Goal: Task Accomplishment & Management: Manage account settings

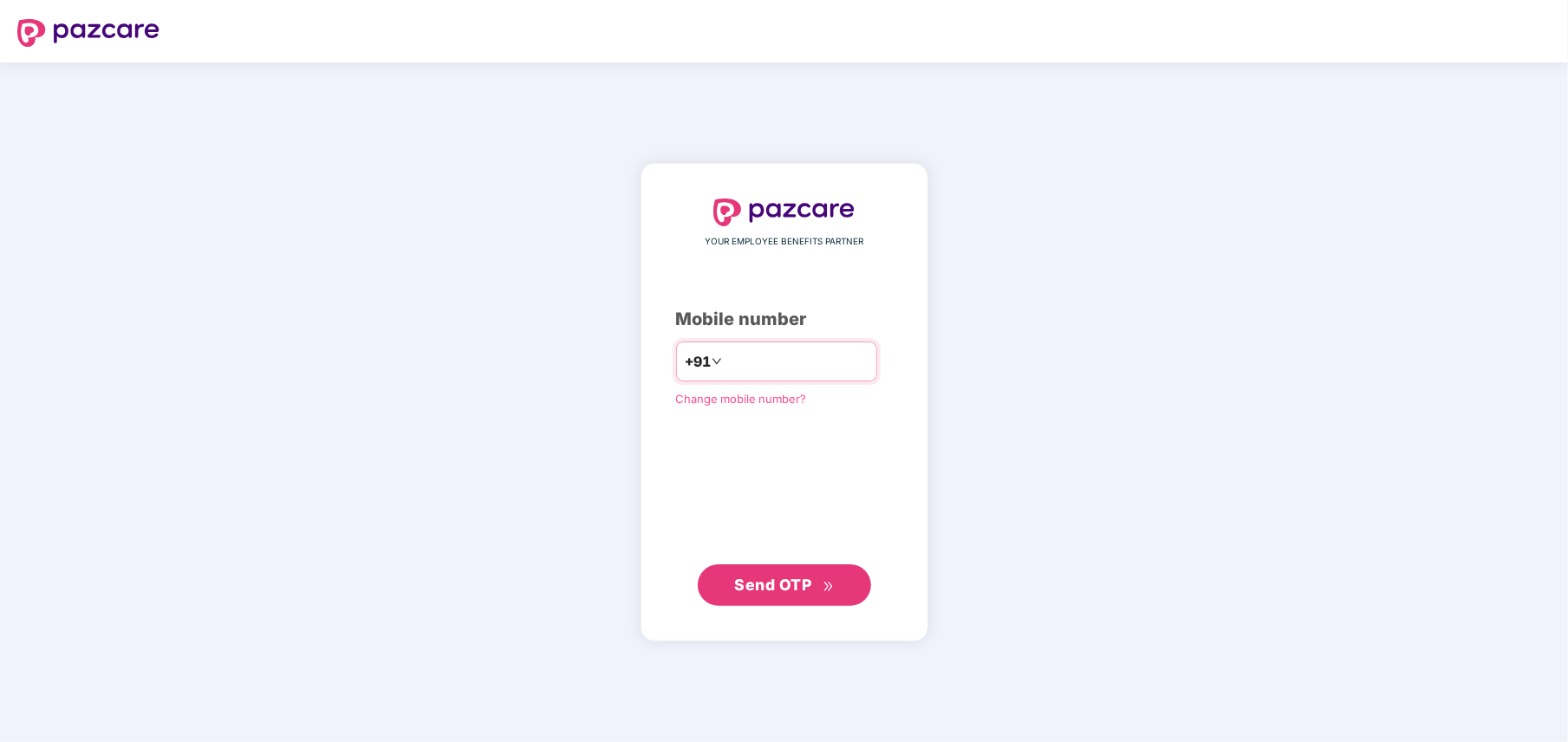
click at [749, 351] on input "number" at bounding box center [797, 362] width 142 height 28
click at [725, 359] on input "**********" at bounding box center [797, 362] width 142 height 28
type input "**********"
click at [841, 569] on button "Send OTP" at bounding box center [784, 585] width 173 height 41
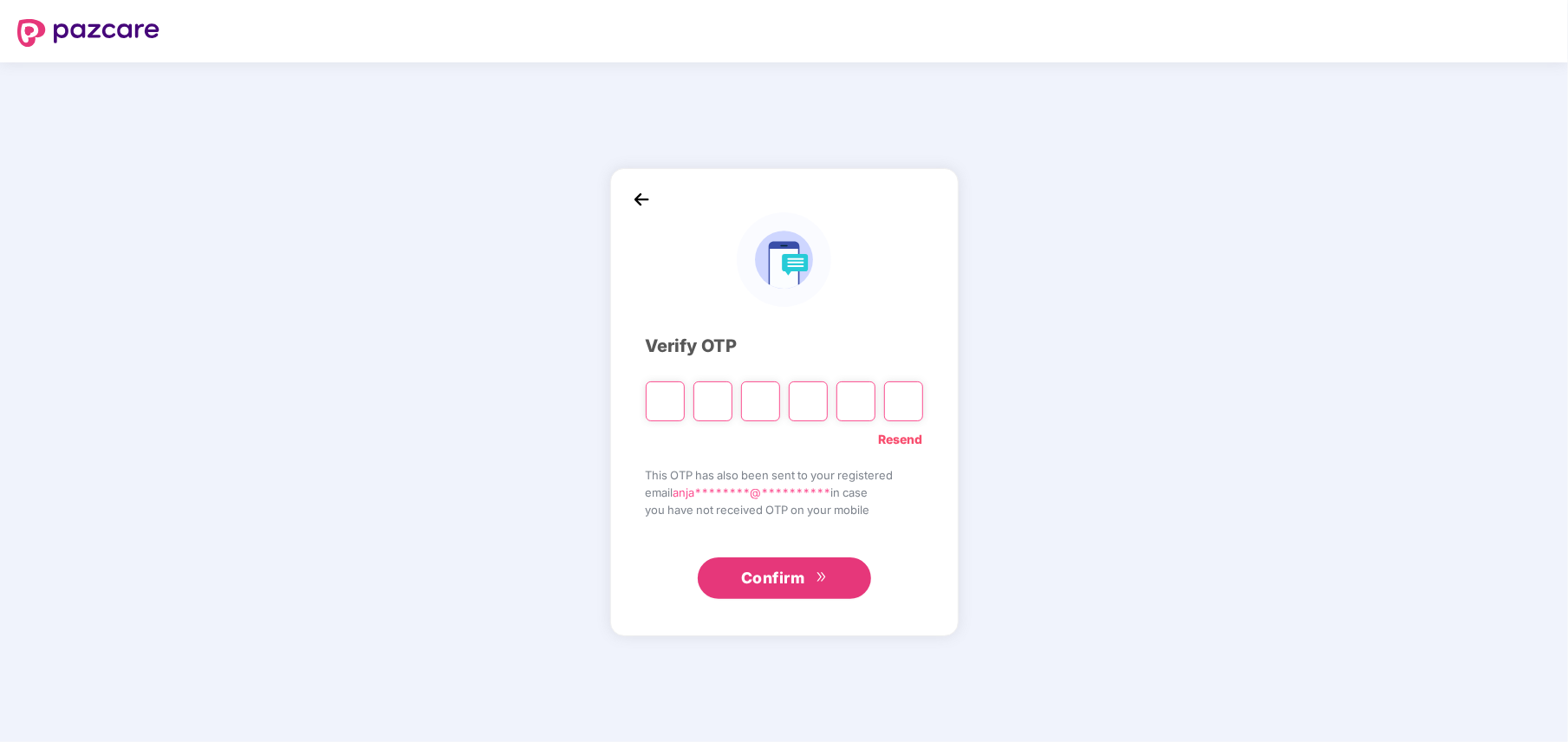
type input "*"
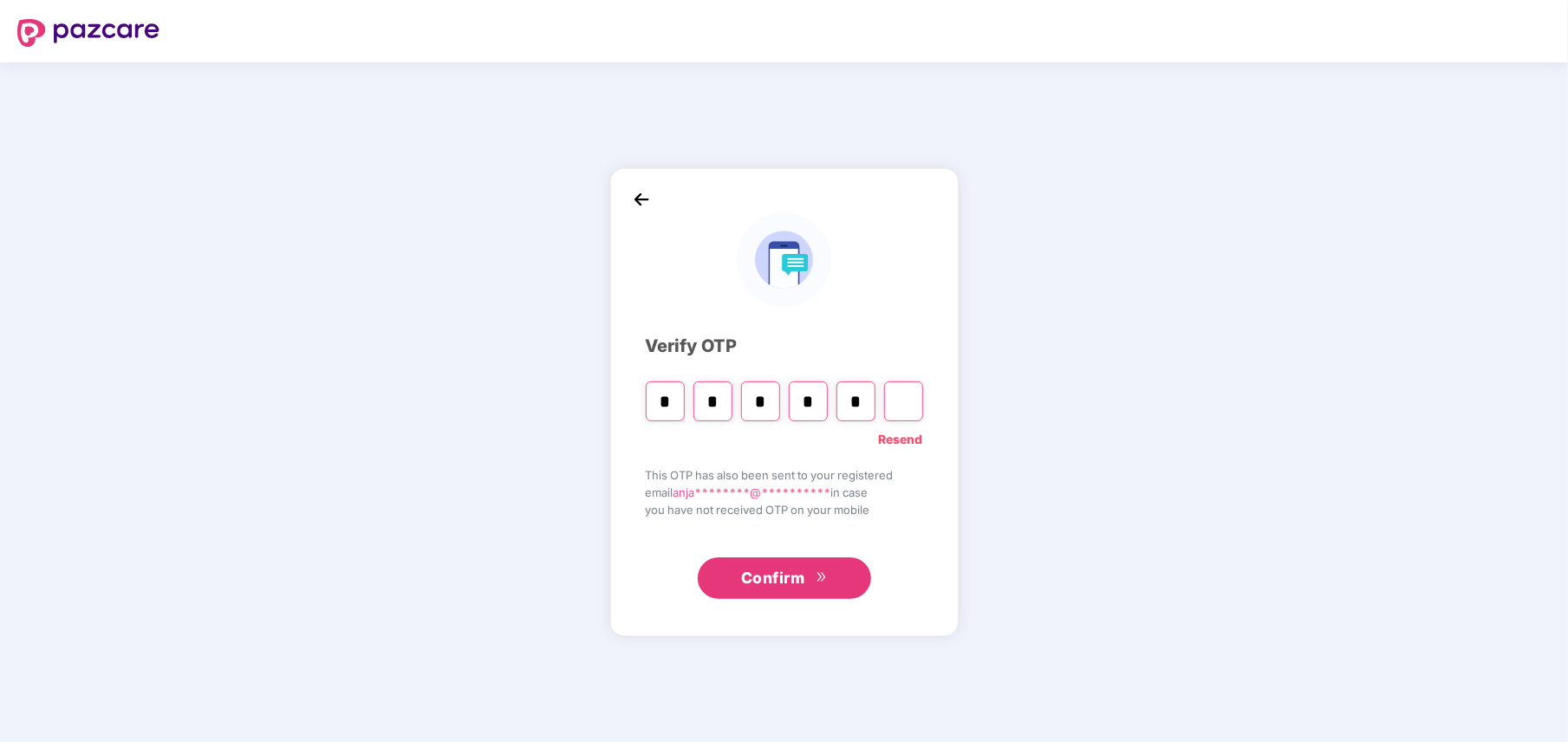
type input "*"
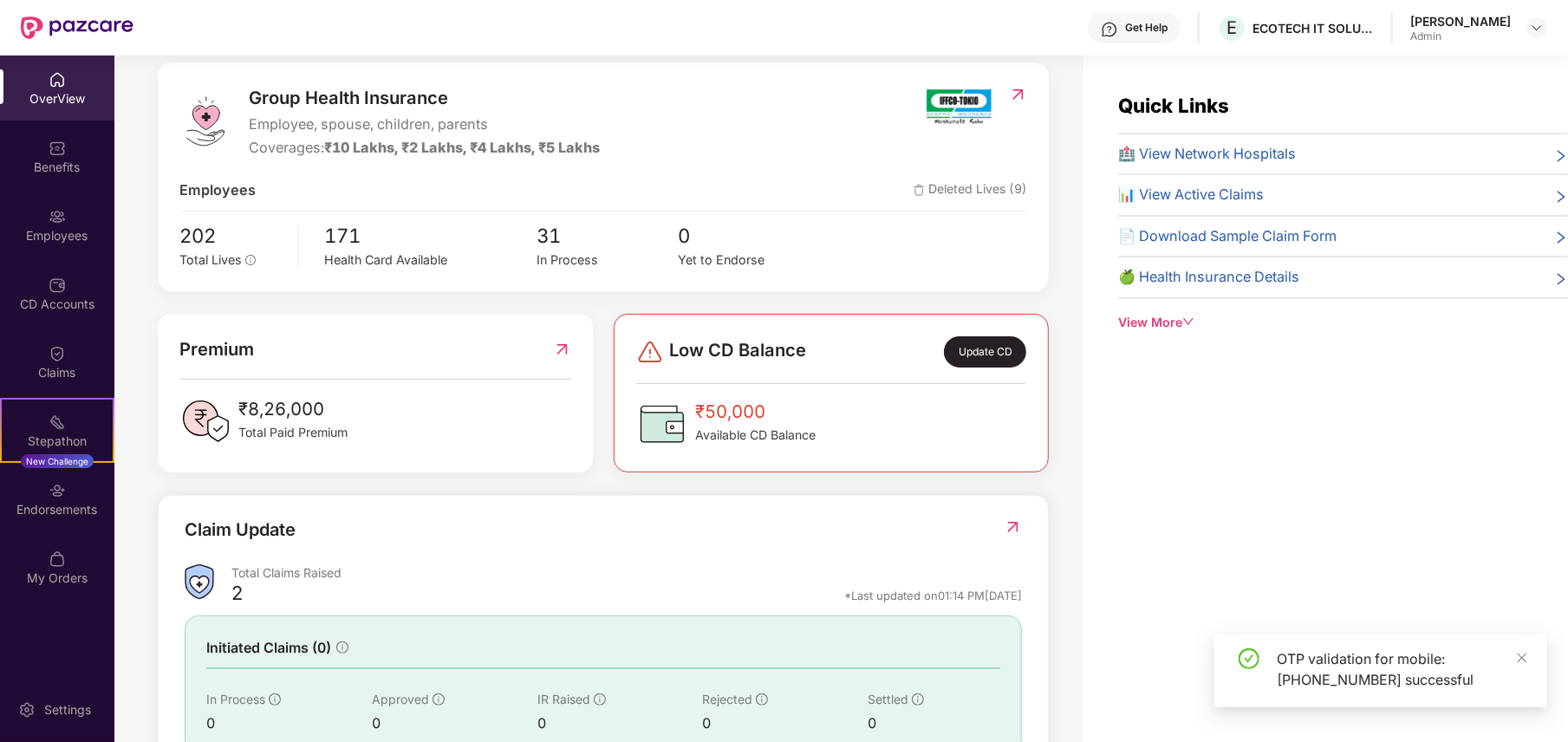
scroll to position [230, 0]
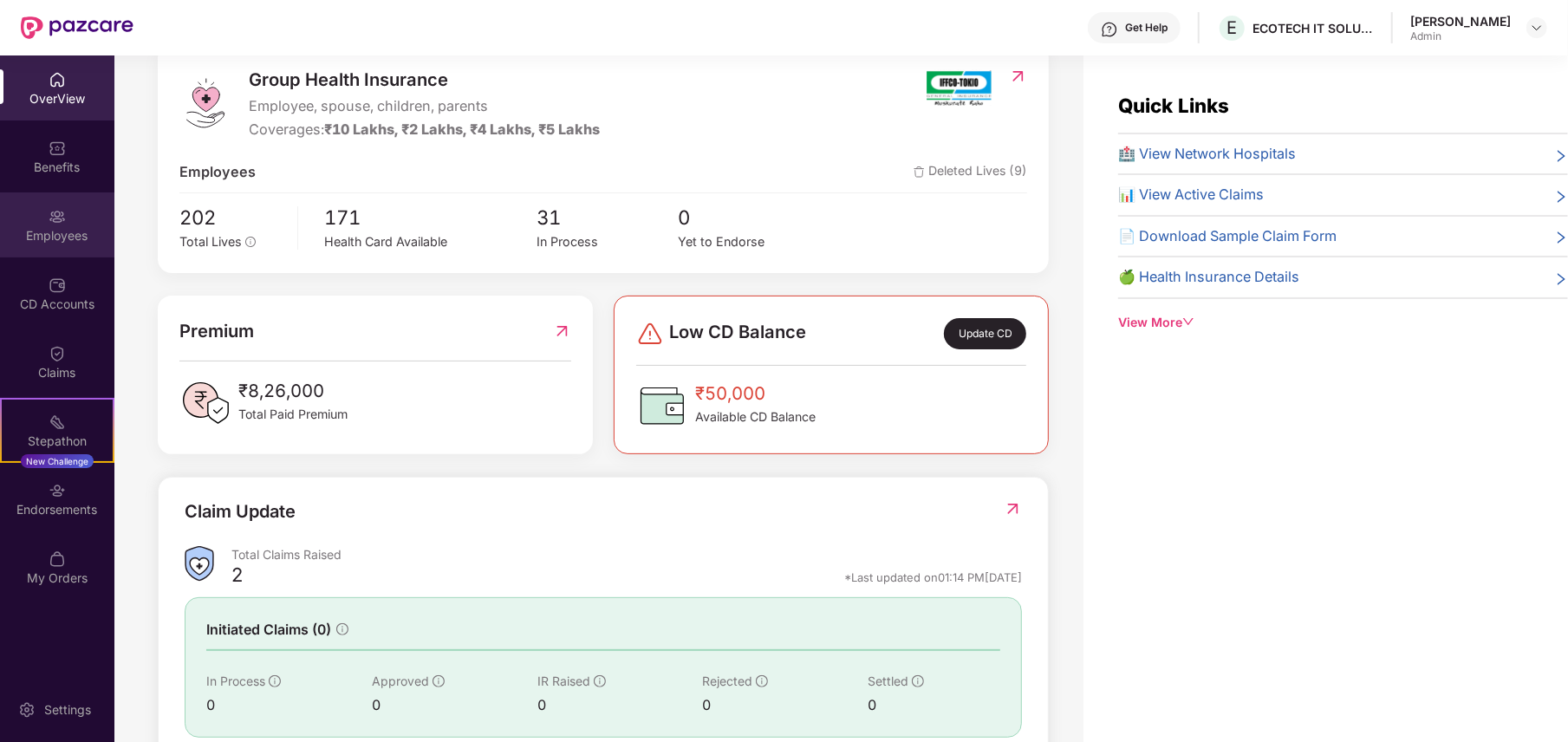
click at [52, 243] on div "Employees" at bounding box center [57, 235] width 114 height 17
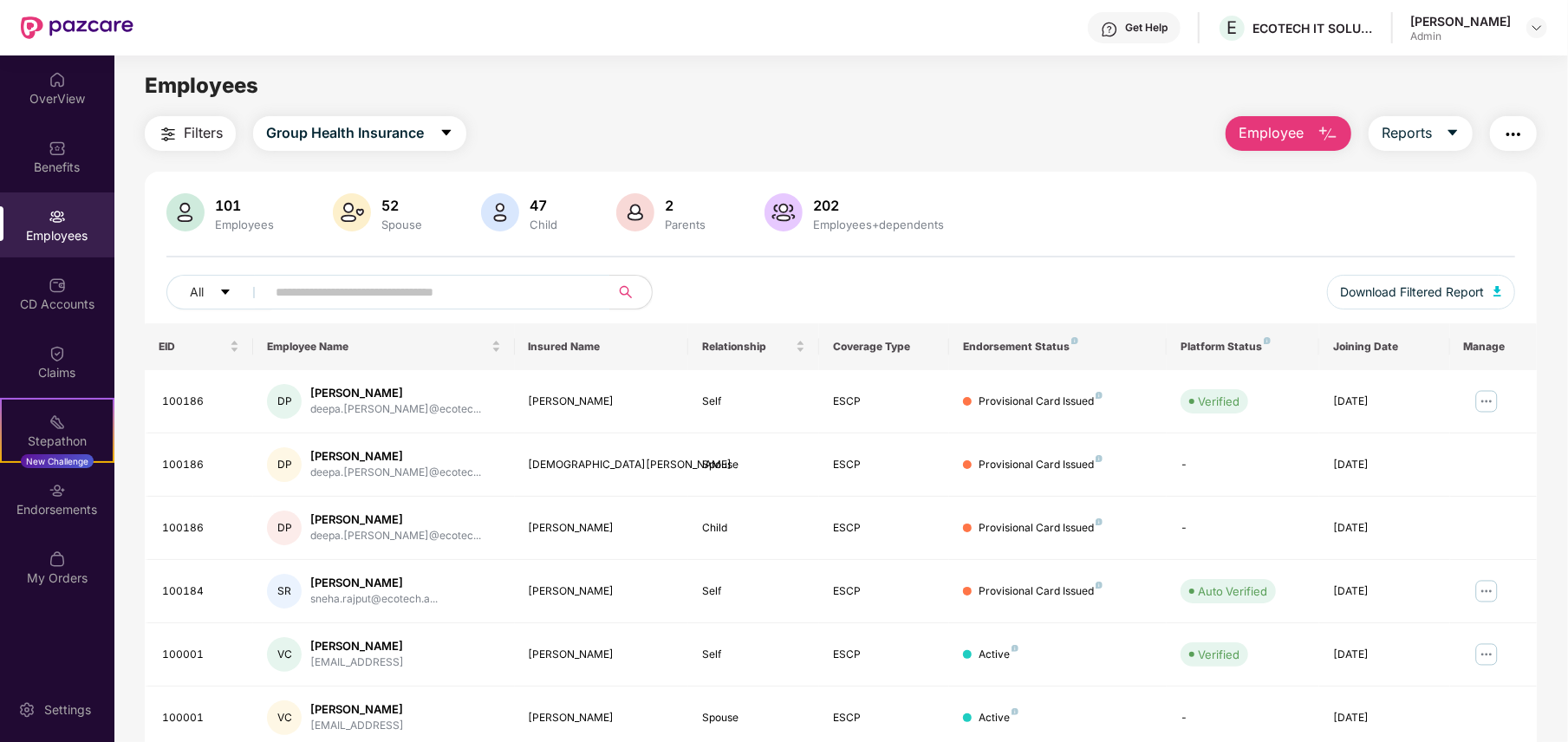
click at [1326, 132] on img "button" at bounding box center [1328, 134] width 21 height 21
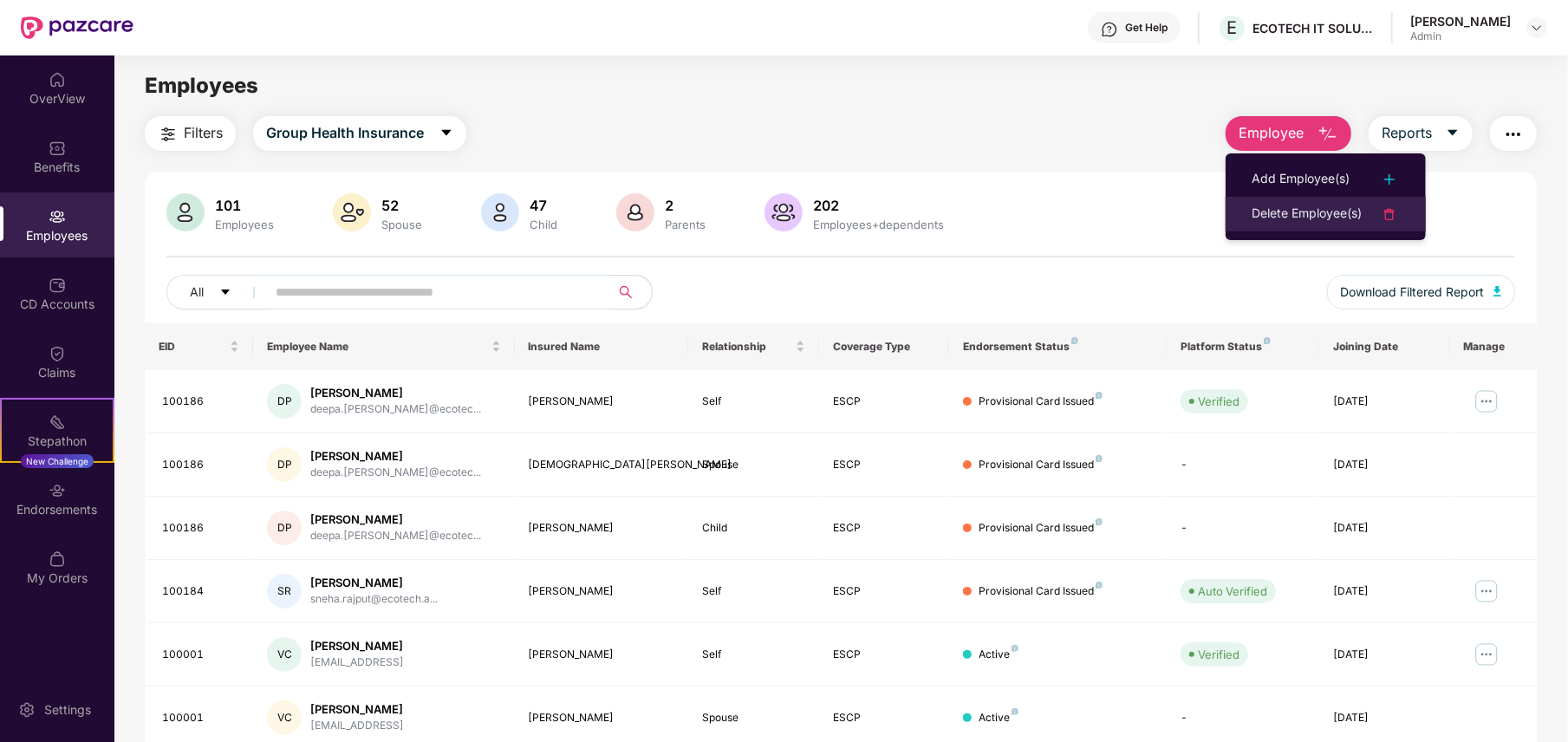
click at [1284, 216] on div "Delete Employee(s)" at bounding box center [1306, 214] width 110 height 21
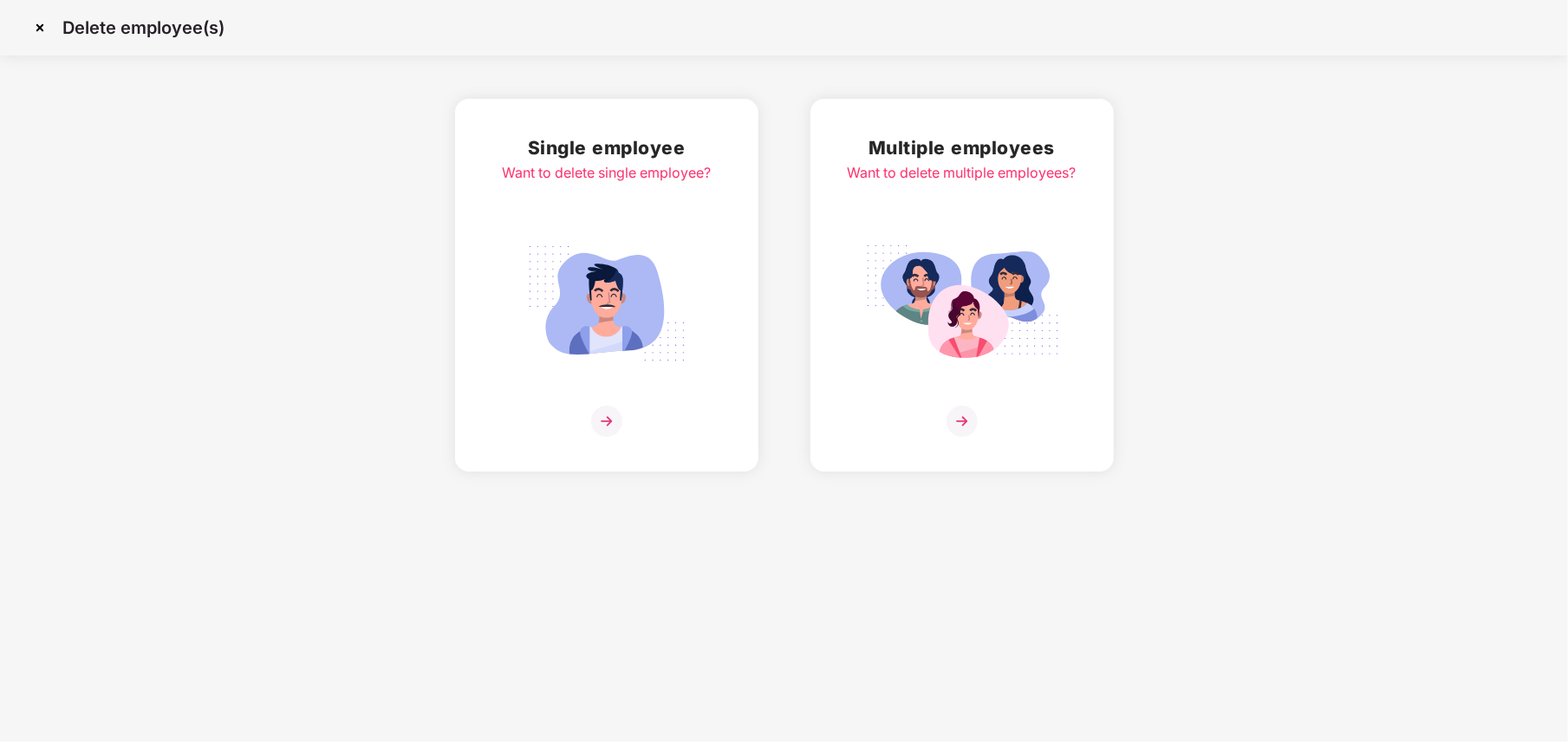
click at [598, 323] on img at bounding box center [606, 304] width 194 height 135
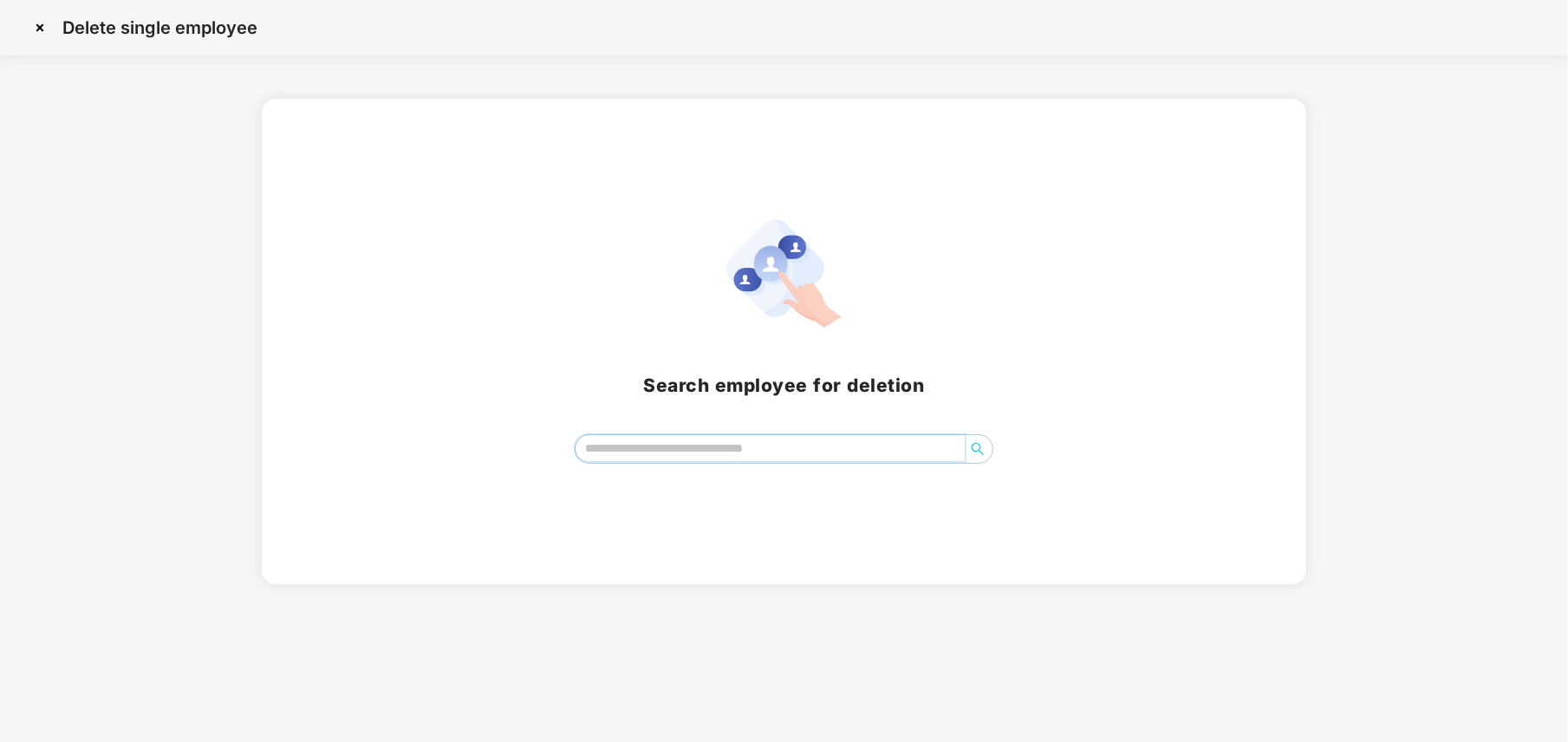
click at [754, 455] on input "search" at bounding box center [769, 448] width 388 height 26
type input "*****"
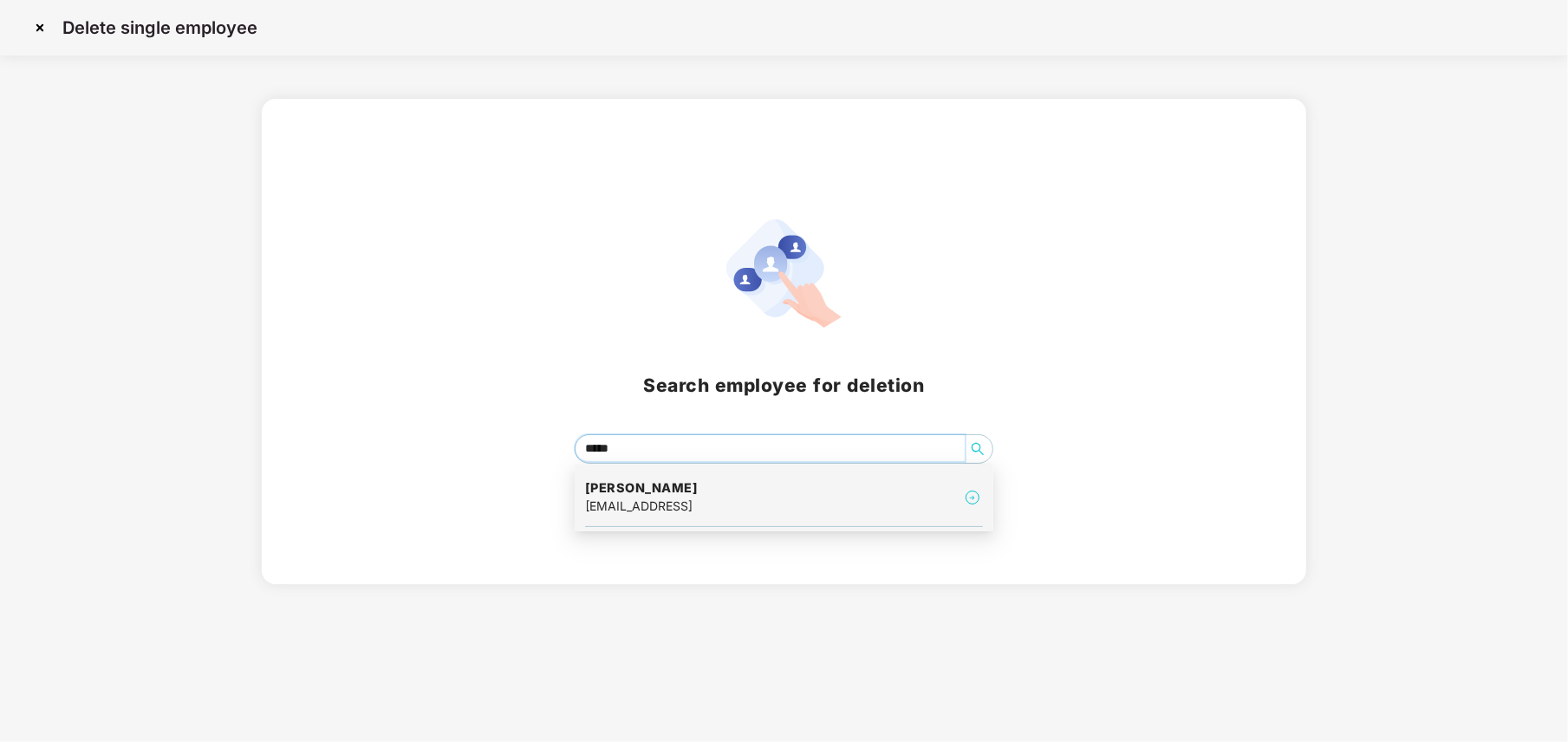
click at [737, 479] on div "[PERSON_NAME] [EMAIL_ADDRESS]" at bounding box center [784, 497] width 397 height 58
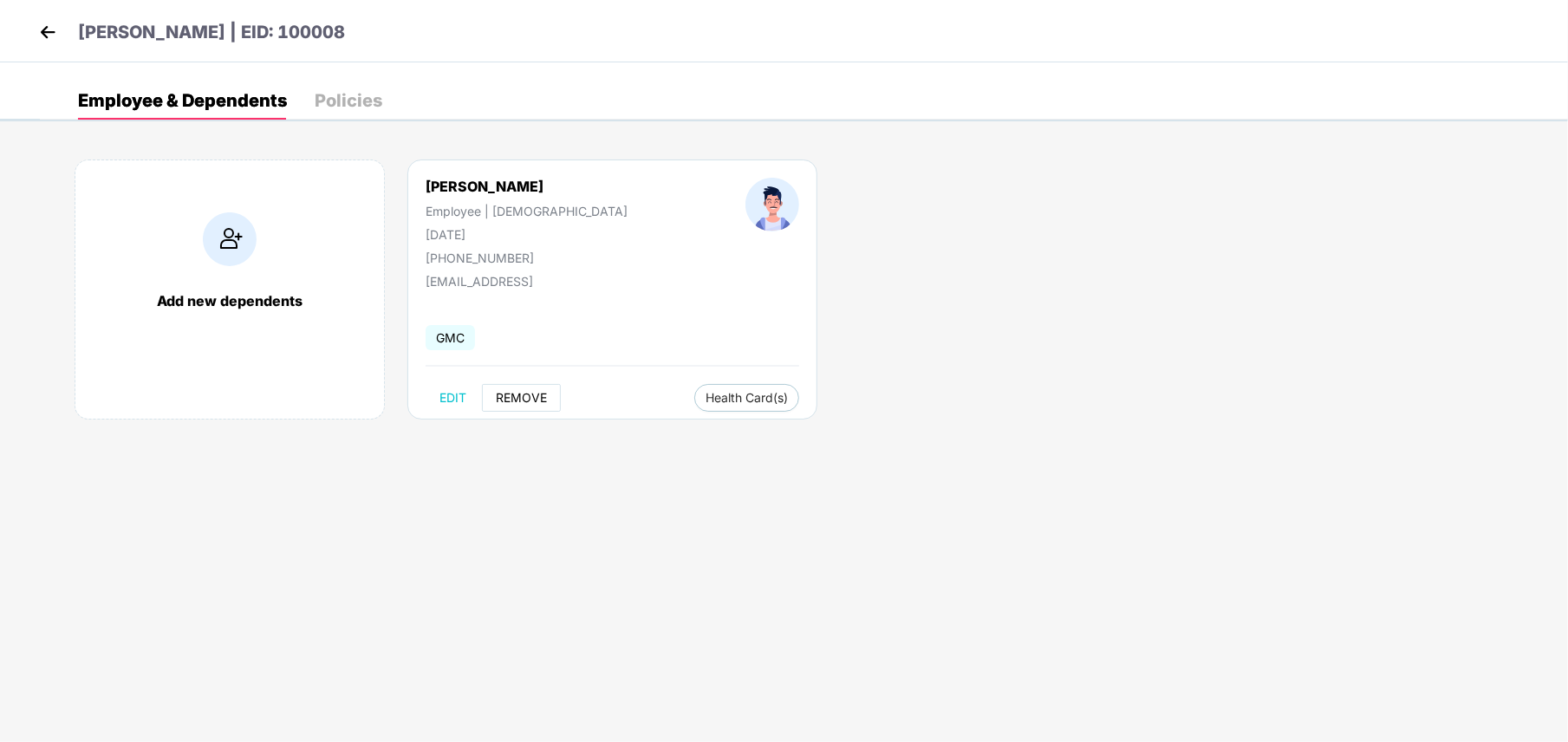
click at [529, 403] on span "REMOVE" at bounding box center [521, 397] width 52 height 14
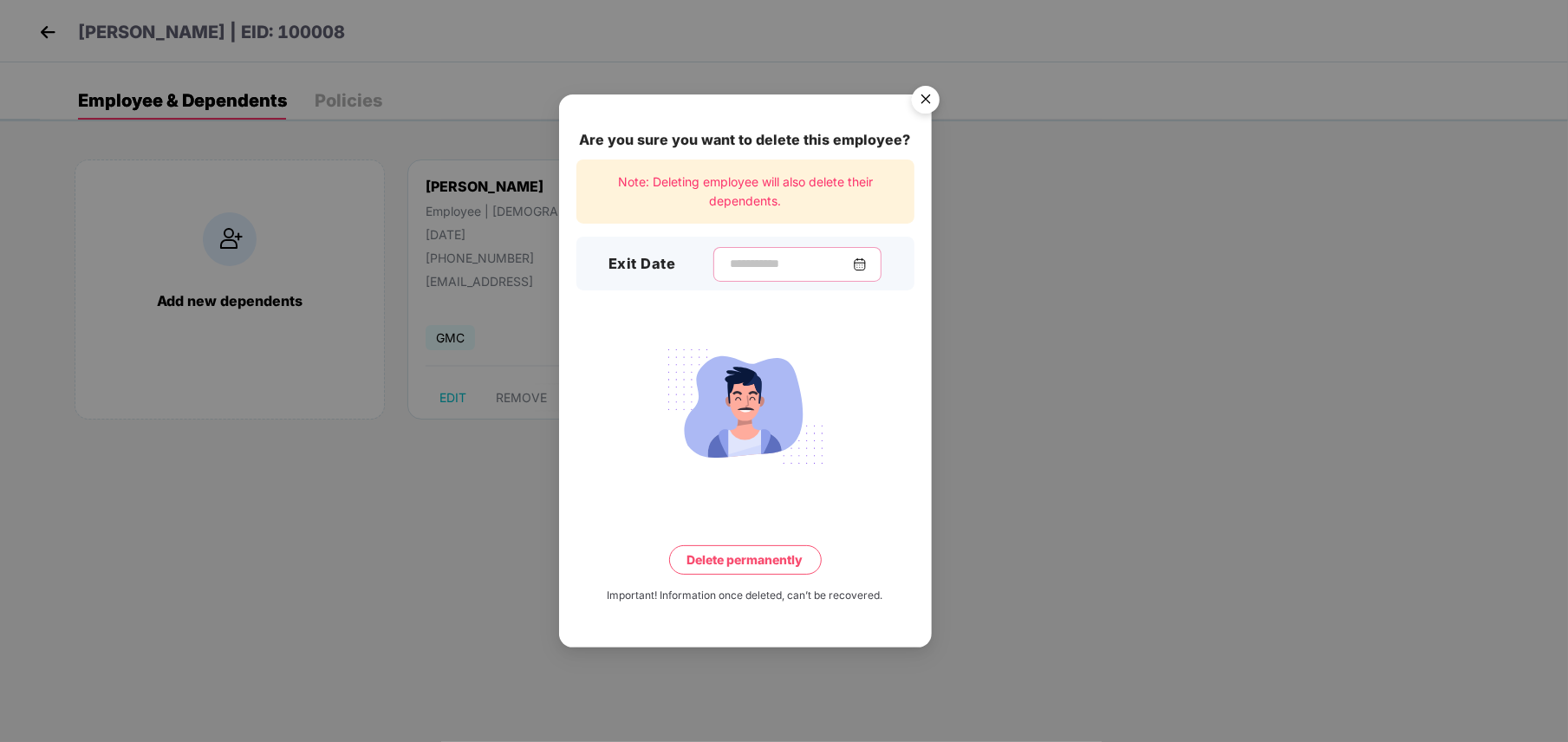
click at [761, 255] on input at bounding box center [790, 263] width 125 height 18
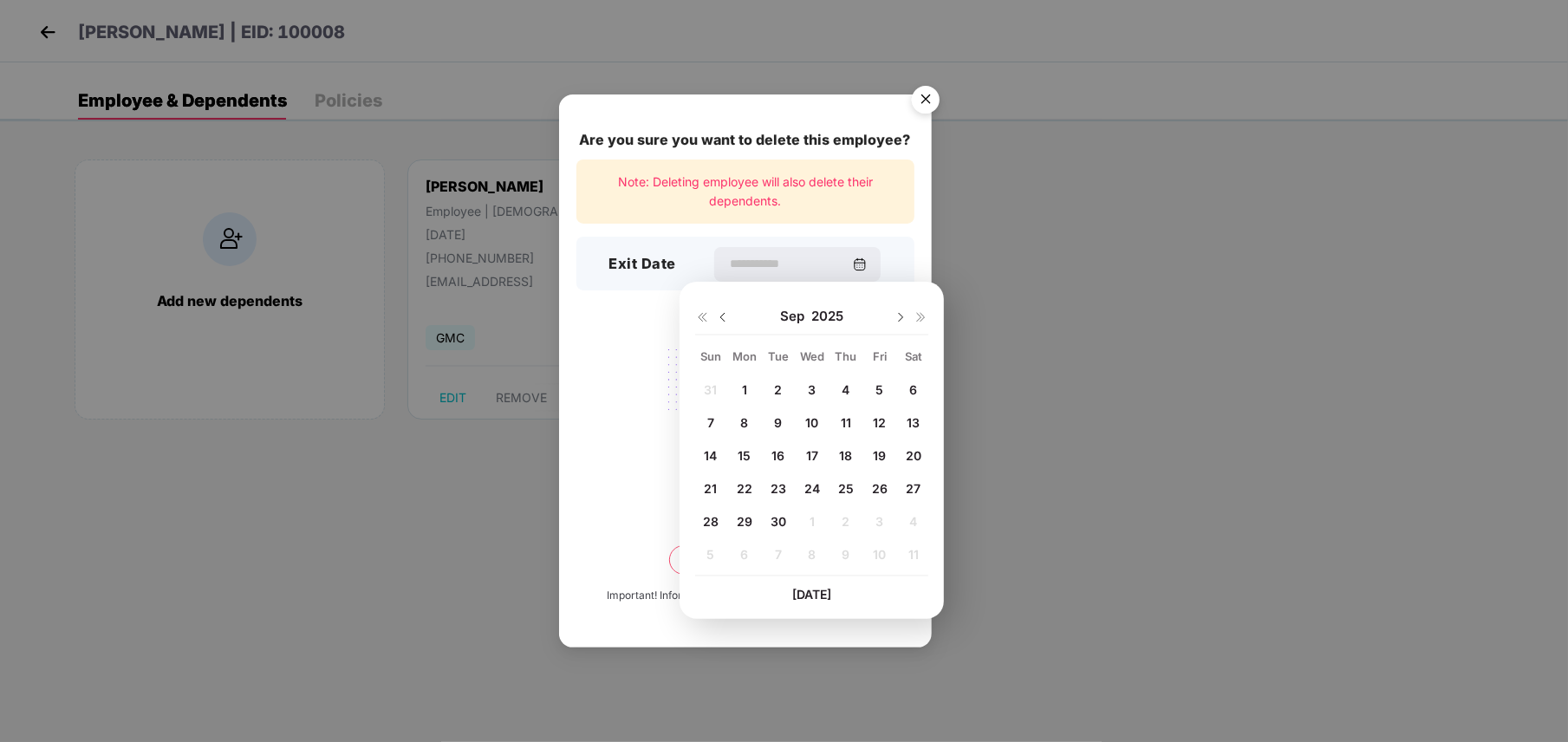
click at [742, 455] on span "15" at bounding box center [744, 455] width 13 height 15
type input "**********"
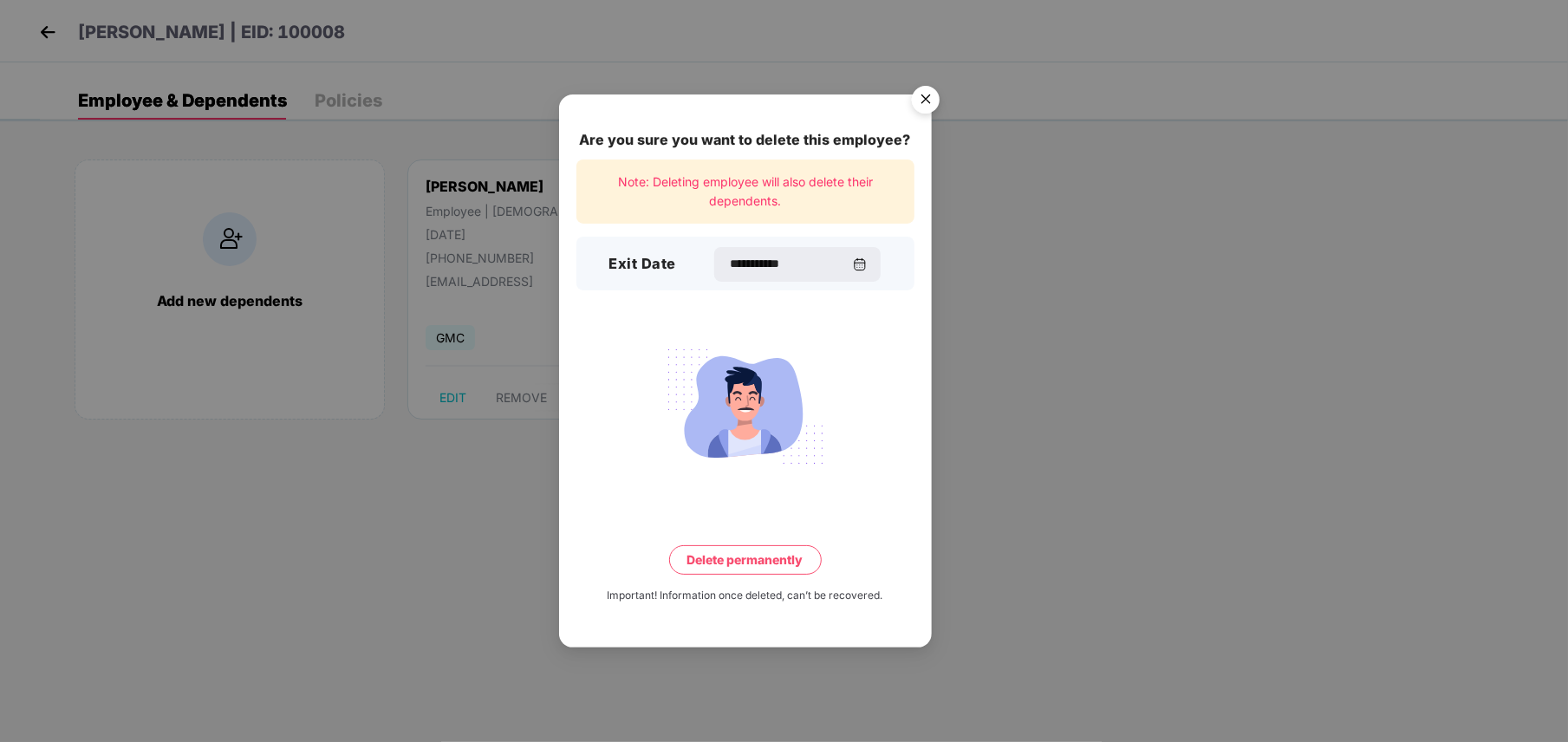
click at [739, 565] on button "Delete permanently" at bounding box center [745, 559] width 153 height 29
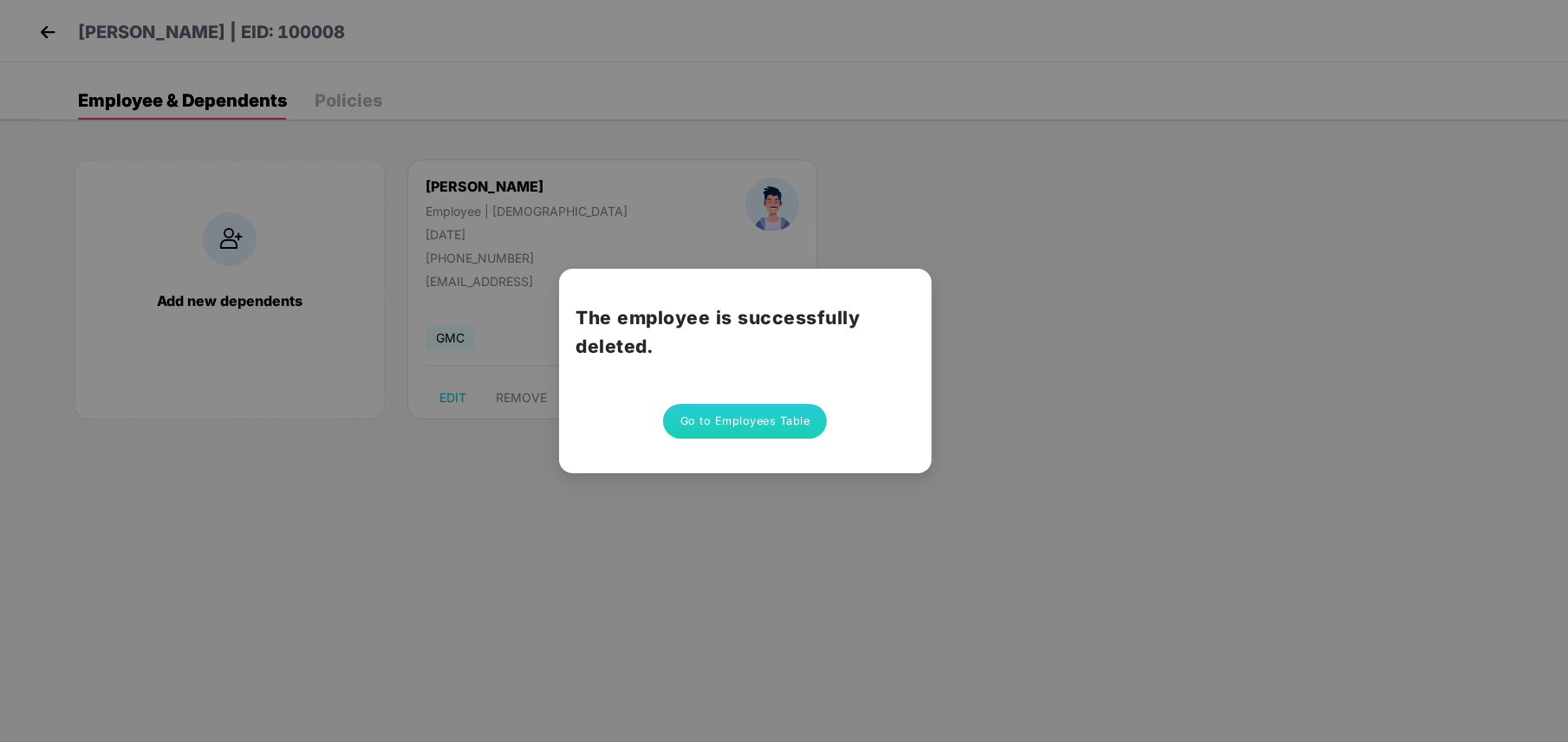
click at [697, 421] on button "Go to Employees Table" at bounding box center [745, 421] width 165 height 35
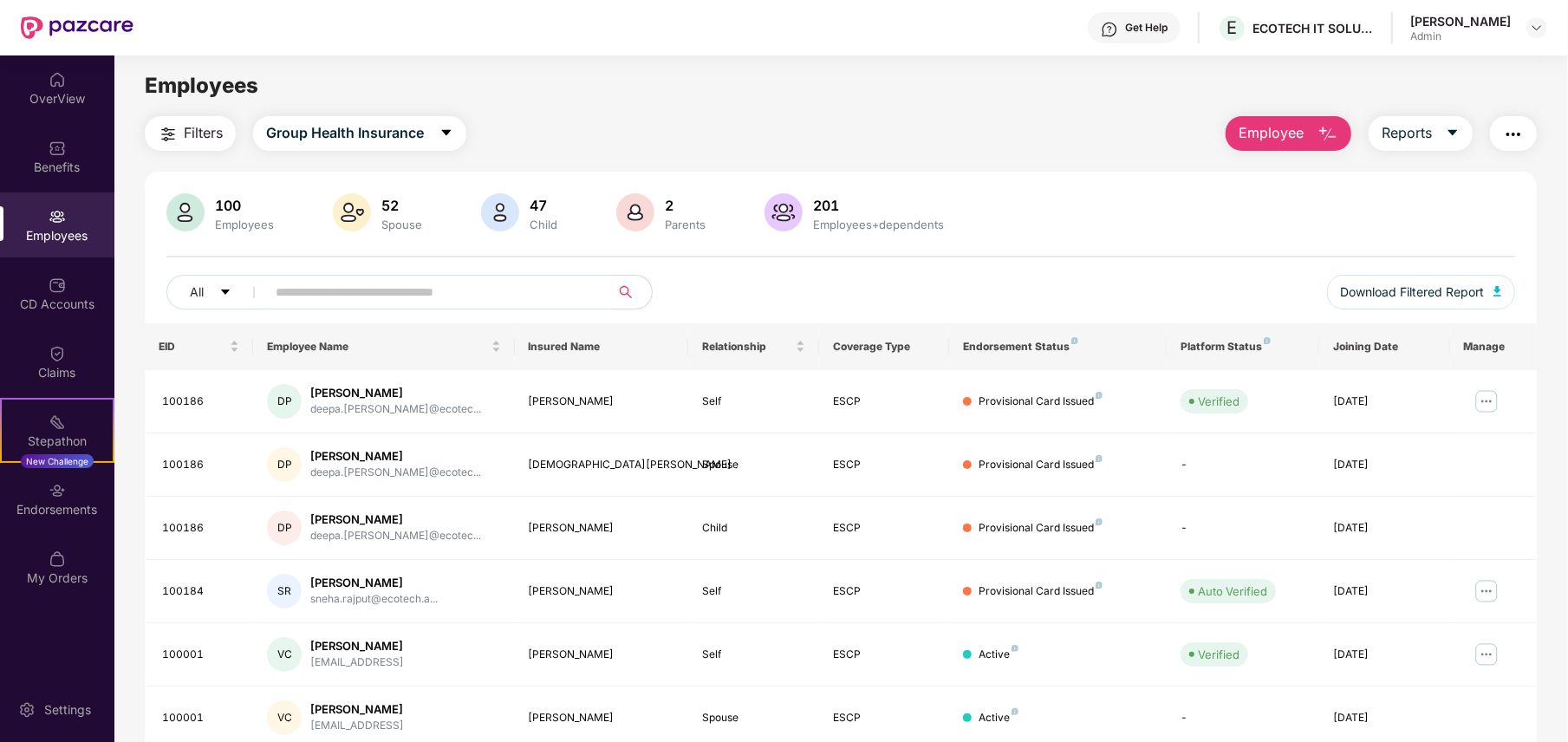
click at [1319, 143] on img "button" at bounding box center [1328, 134] width 21 height 21
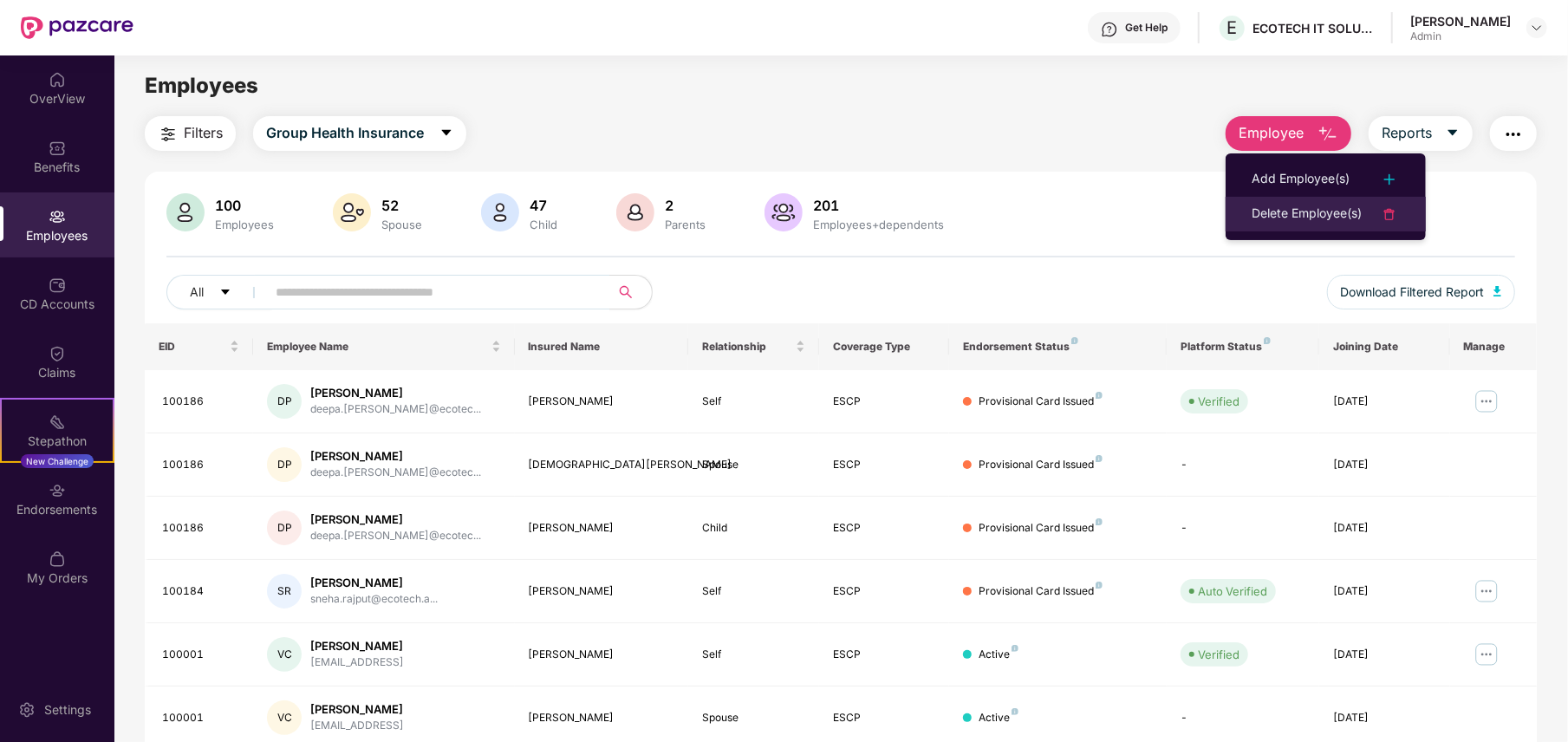
click at [1269, 201] on li "Delete Employee(s)" at bounding box center [1326, 214] width 201 height 35
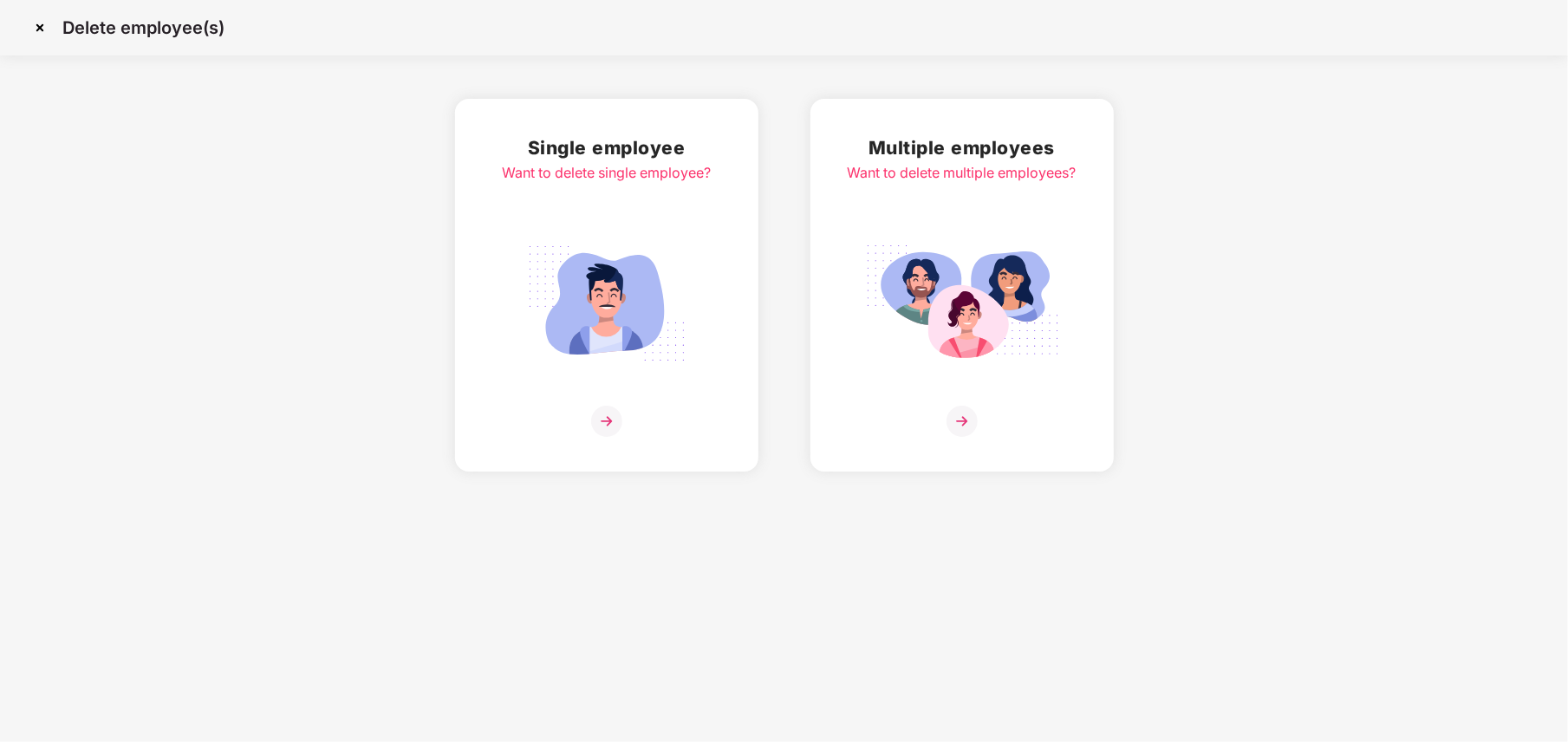
click at [633, 278] on img at bounding box center [606, 304] width 194 height 135
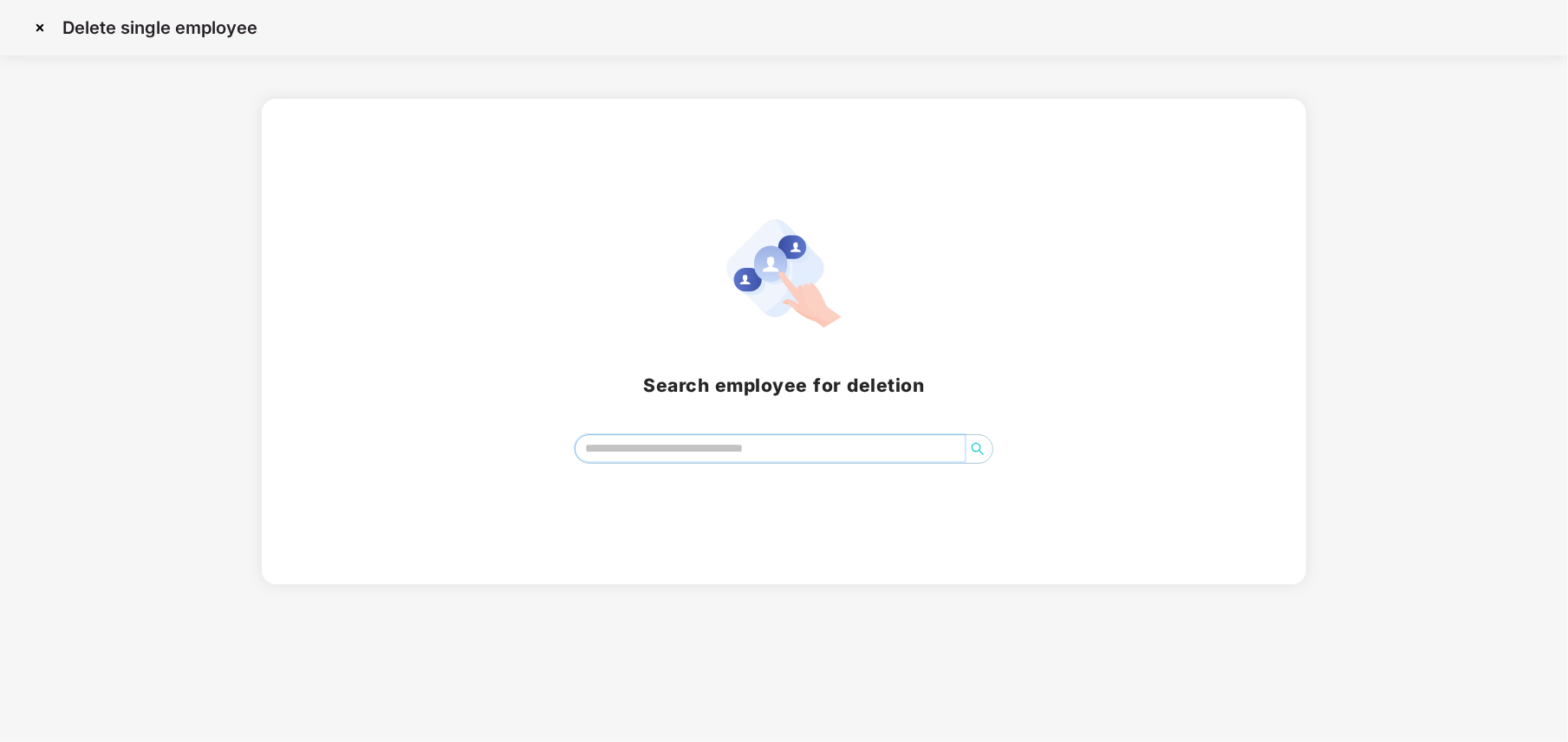
click at [671, 441] on input "search" at bounding box center [769, 448] width 388 height 26
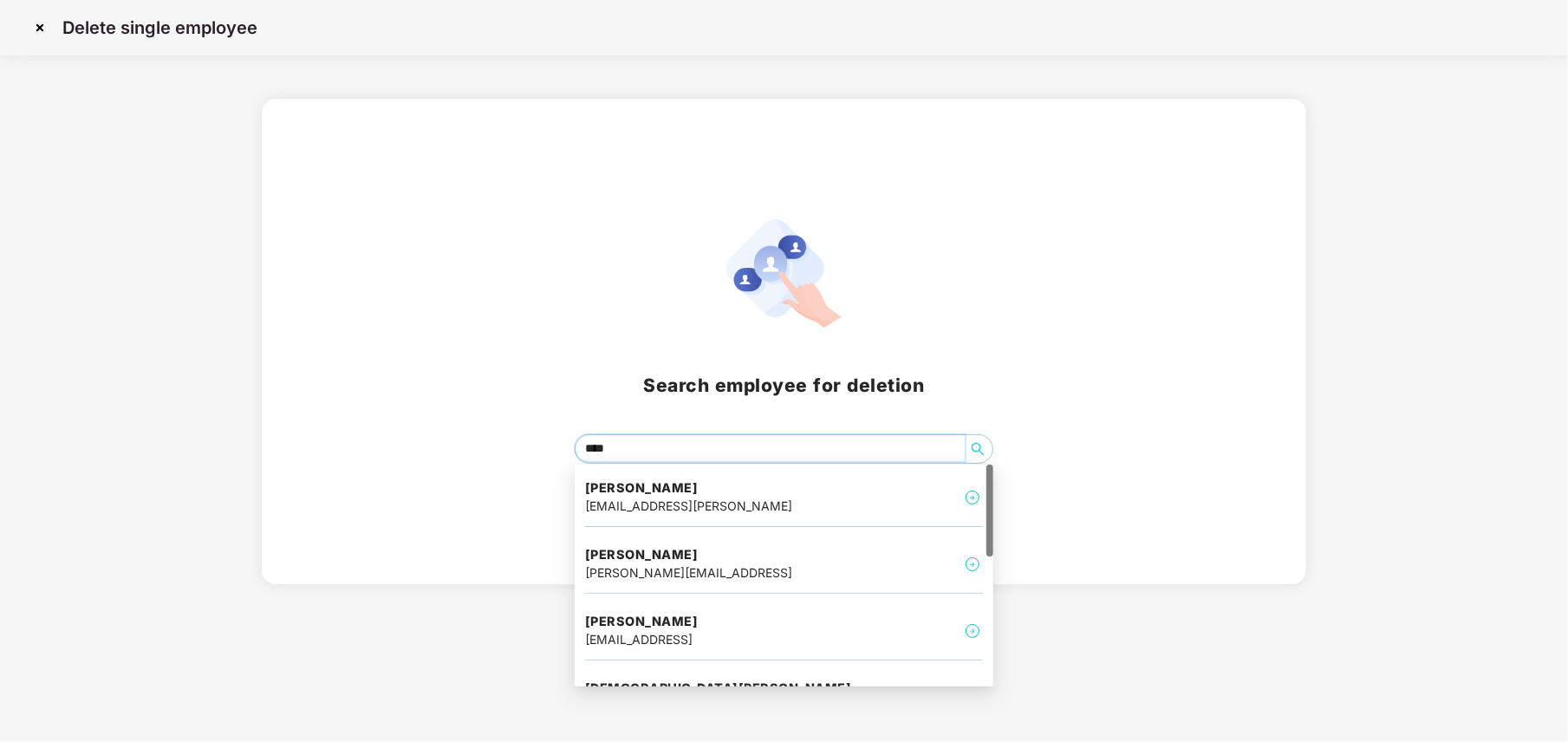
type input "*****"
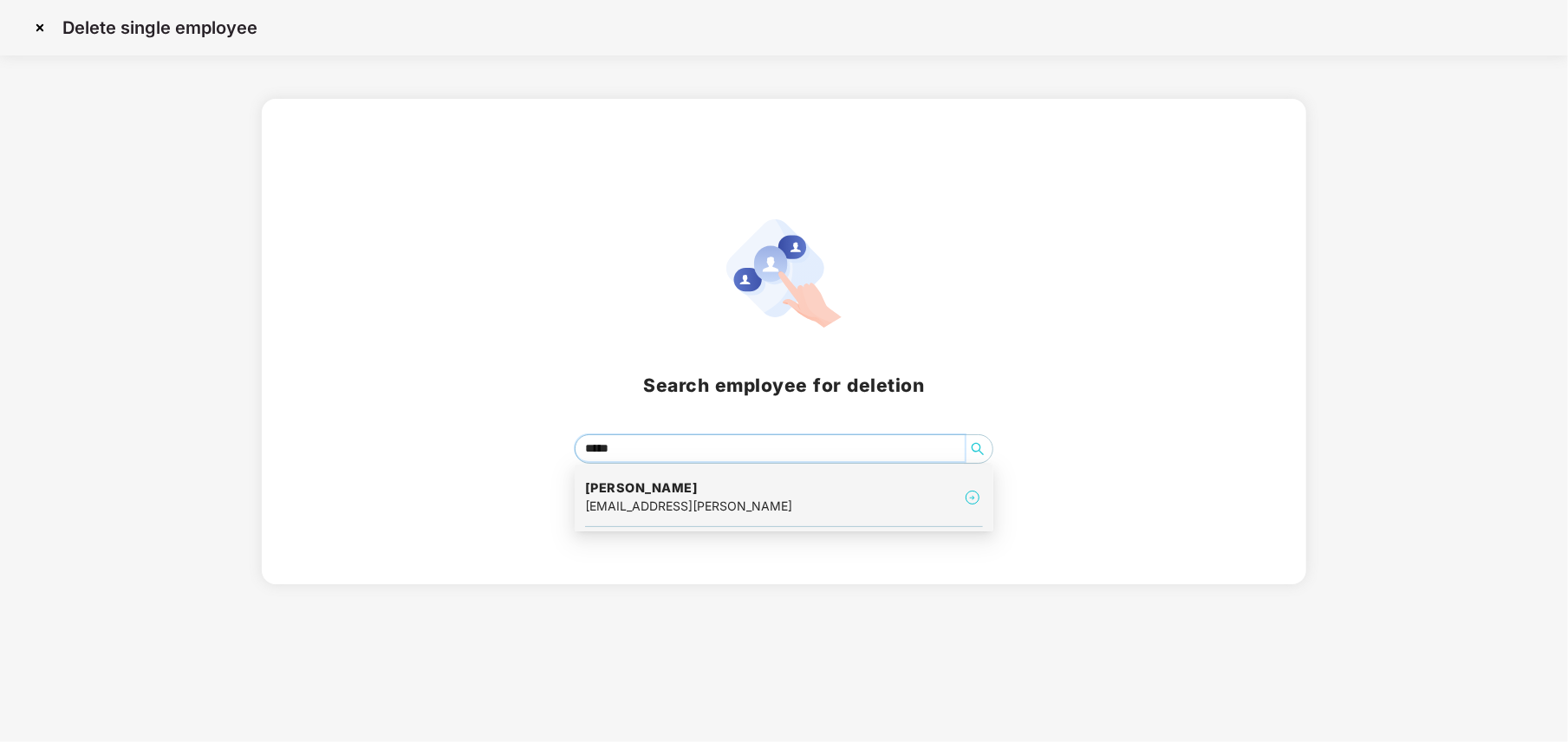
click at [677, 485] on h4 "[PERSON_NAME]" at bounding box center [688, 487] width 207 height 17
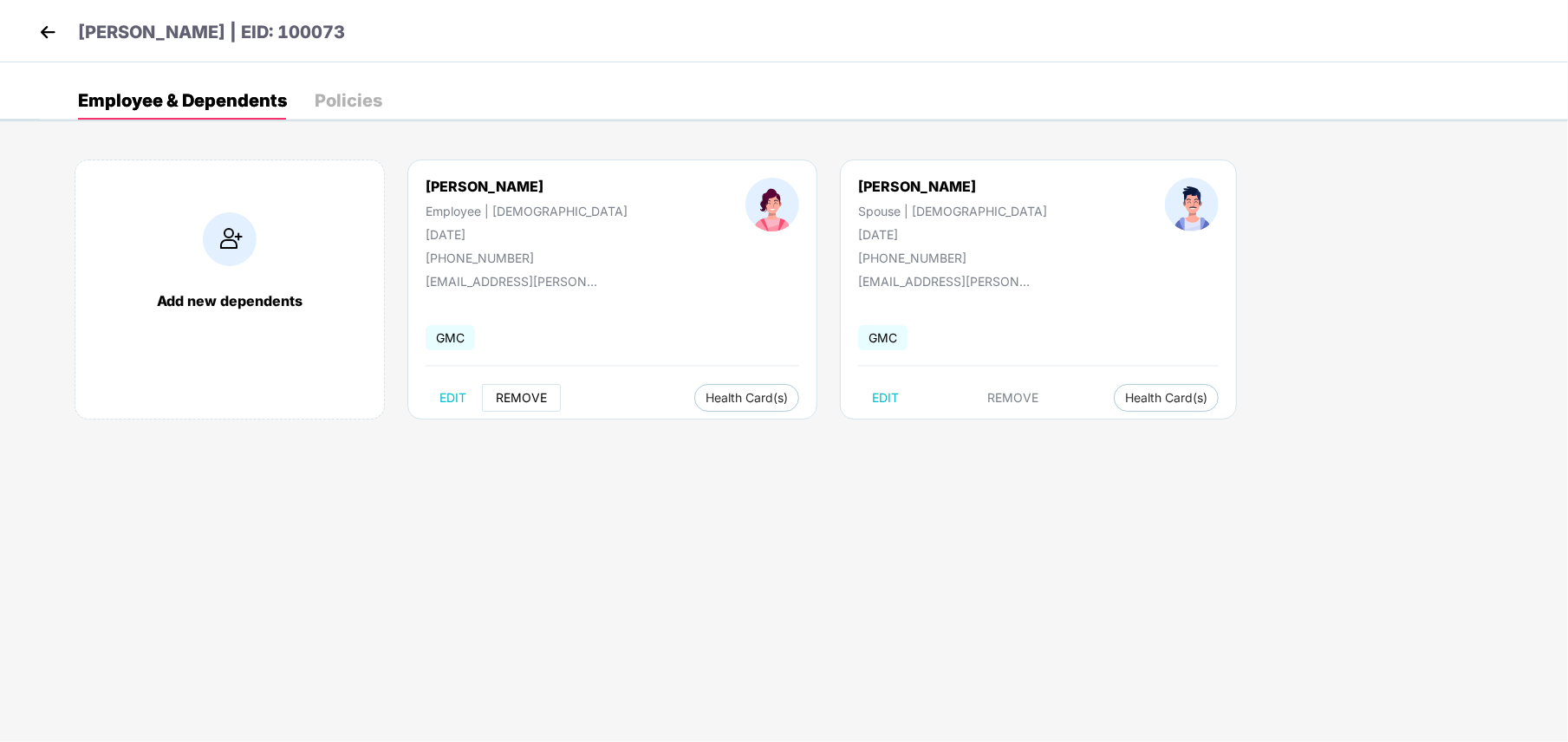
click at [552, 406] on button "REMOVE" at bounding box center [521, 398] width 79 height 28
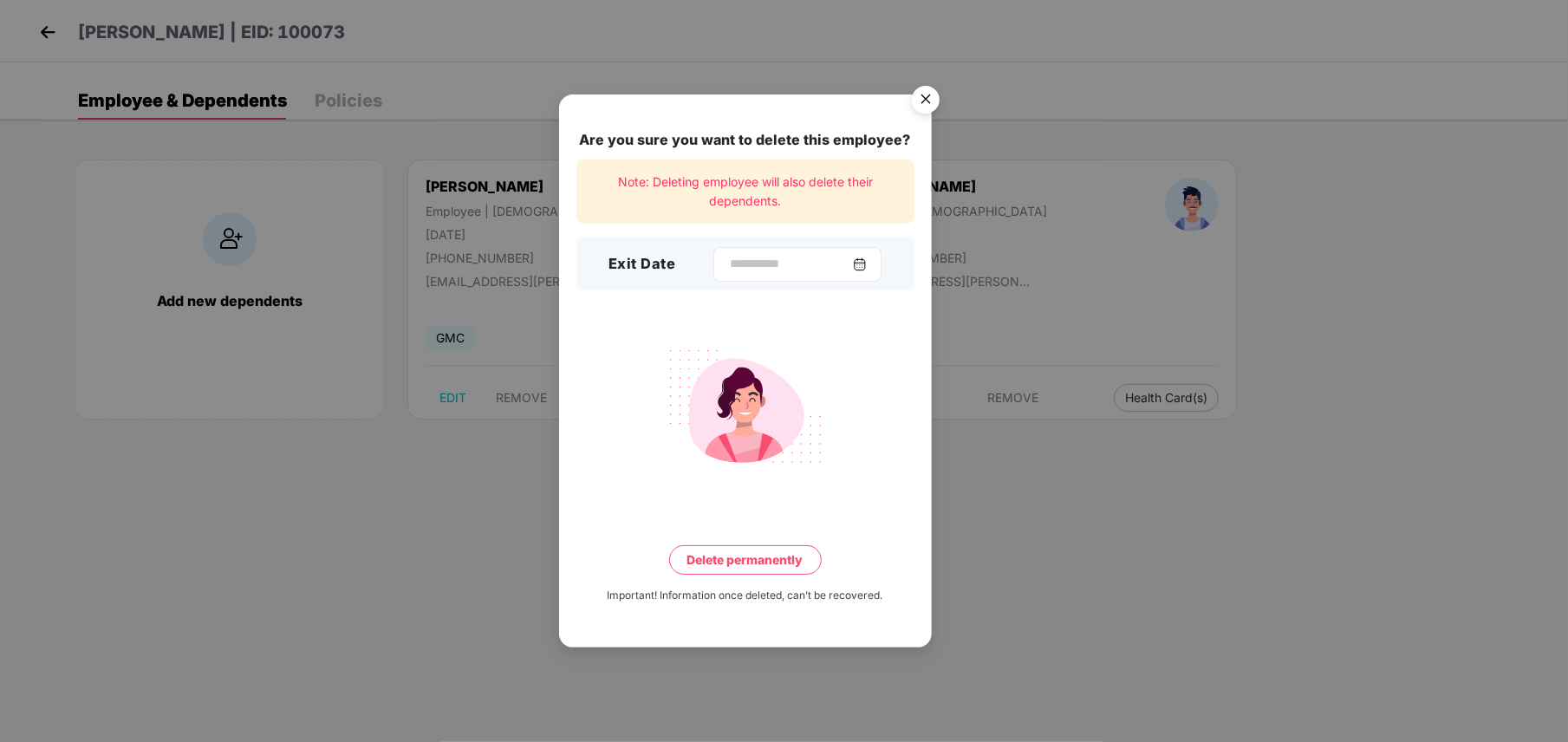
click at [867, 265] on img at bounding box center [859, 264] width 14 height 14
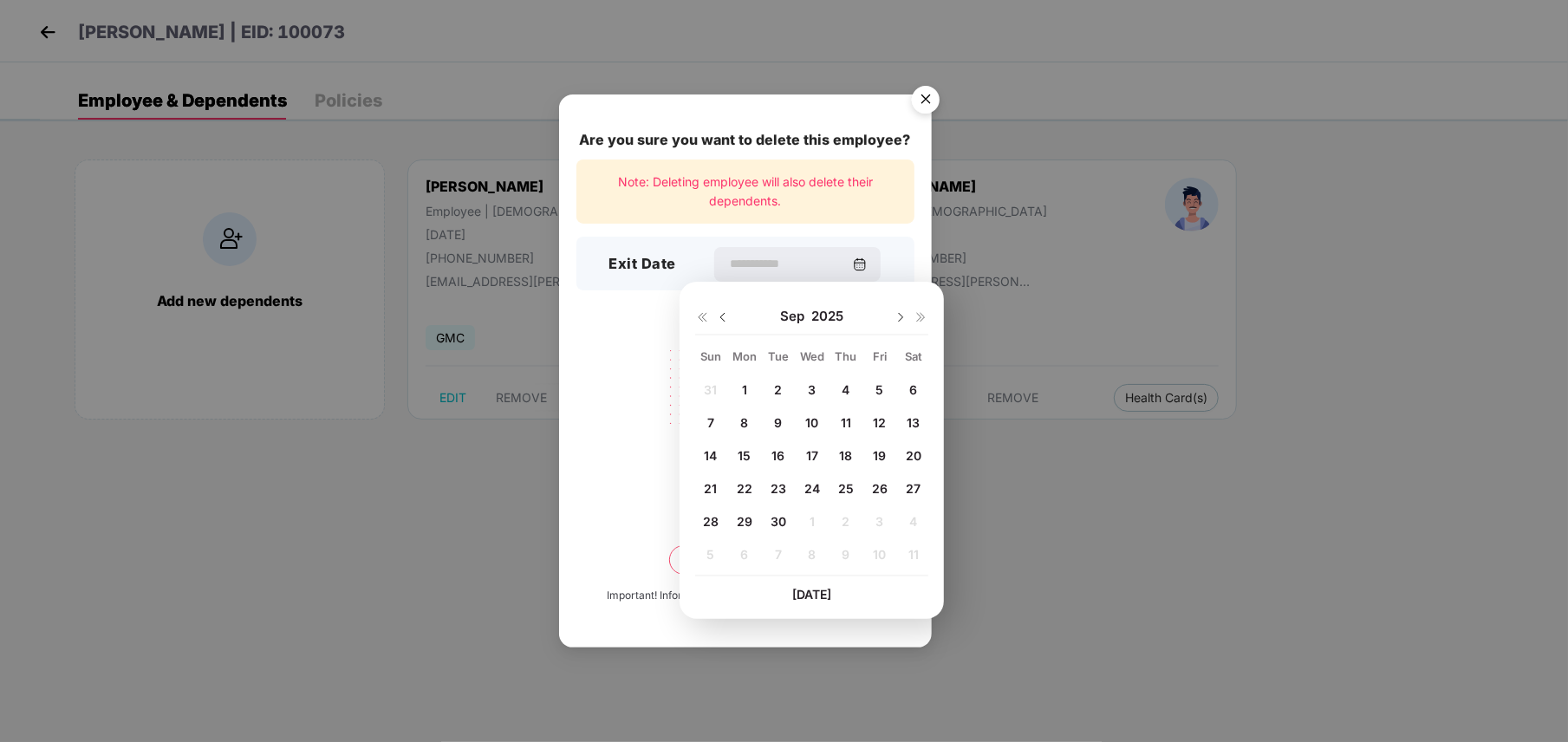
click at [854, 455] on div "18" at bounding box center [846, 456] width 26 height 26
type input "**********"
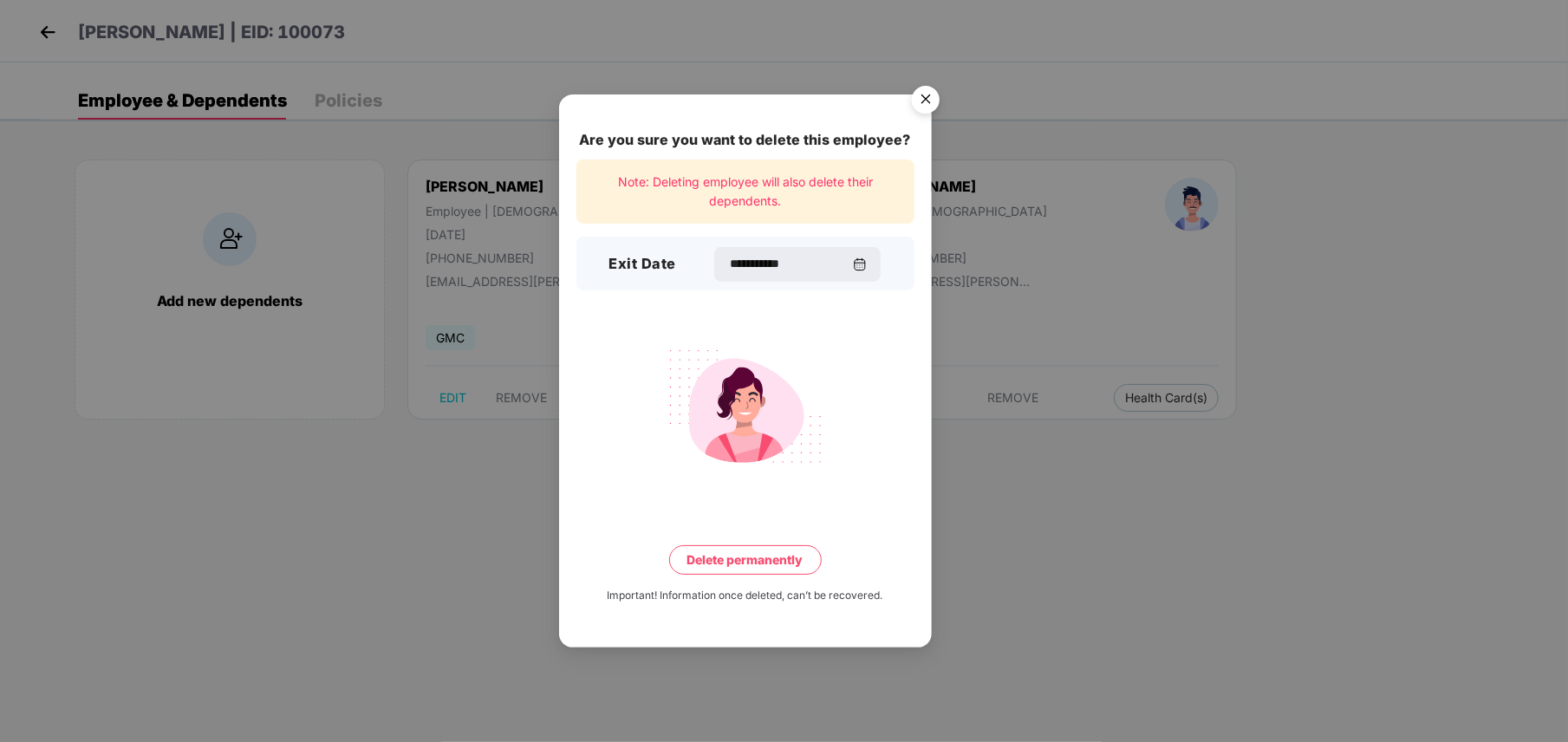
click at [746, 562] on button "Delete permanently" at bounding box center [745, 559] width 153 height 29
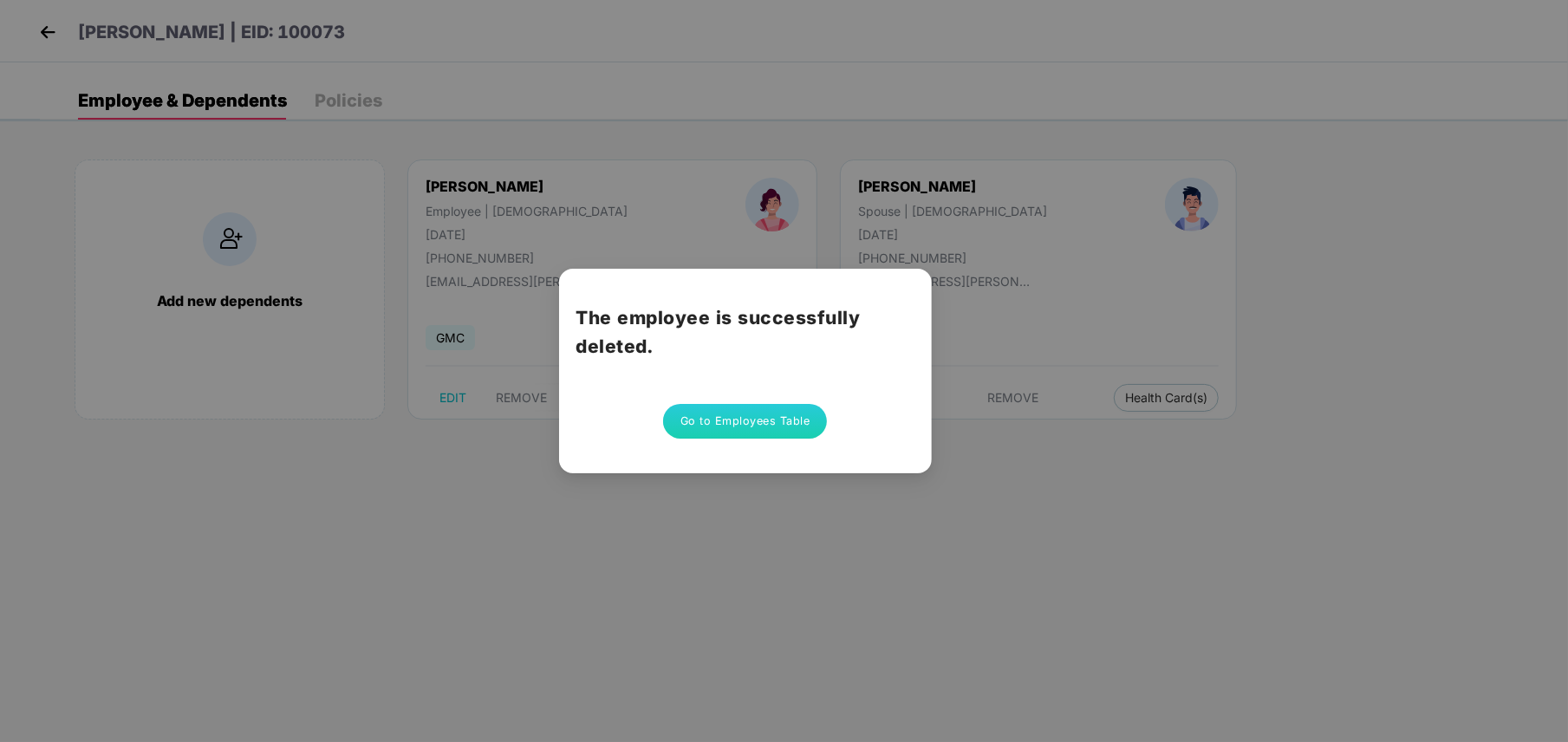
click at [801, 413] on button "Go to Employees Table" at bounding box center [745, 421] width 165 height 35
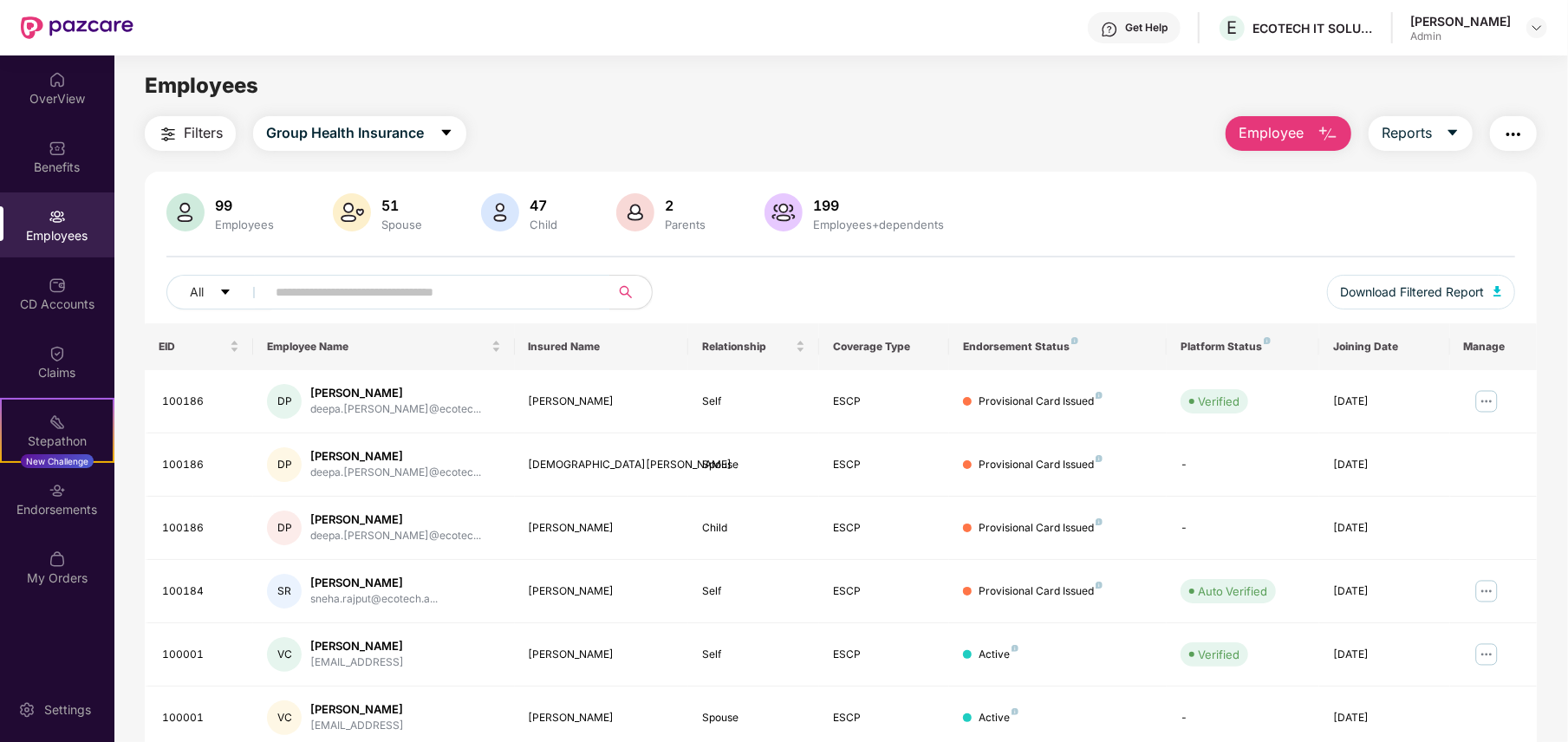
click at [1296, 137] on span "Employee" at bounding box center [1270, 132] width 65 height 22
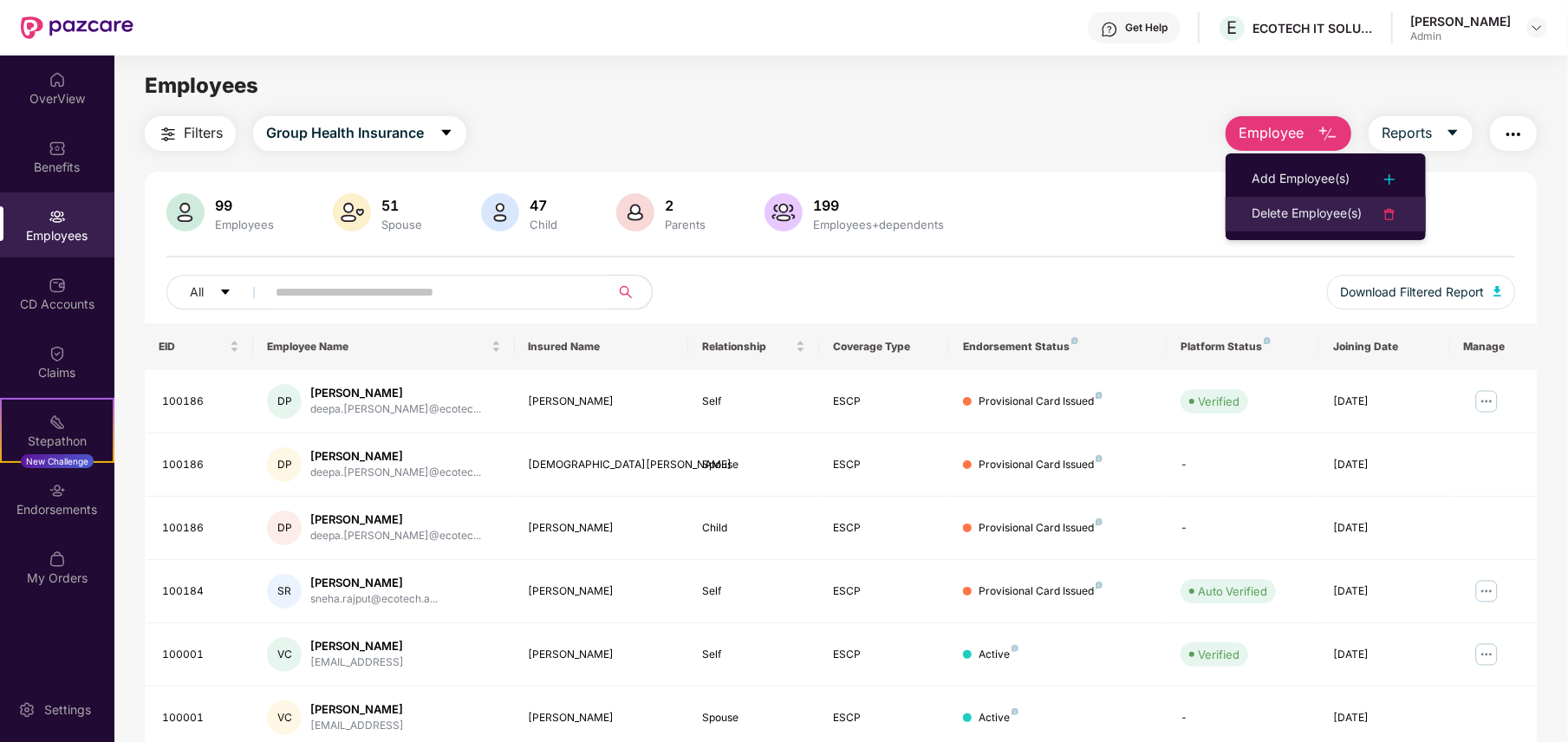
click at [1298, 204] on div "Delete Employee(s)" at bounding box center [1306, 214] width 110 height 21
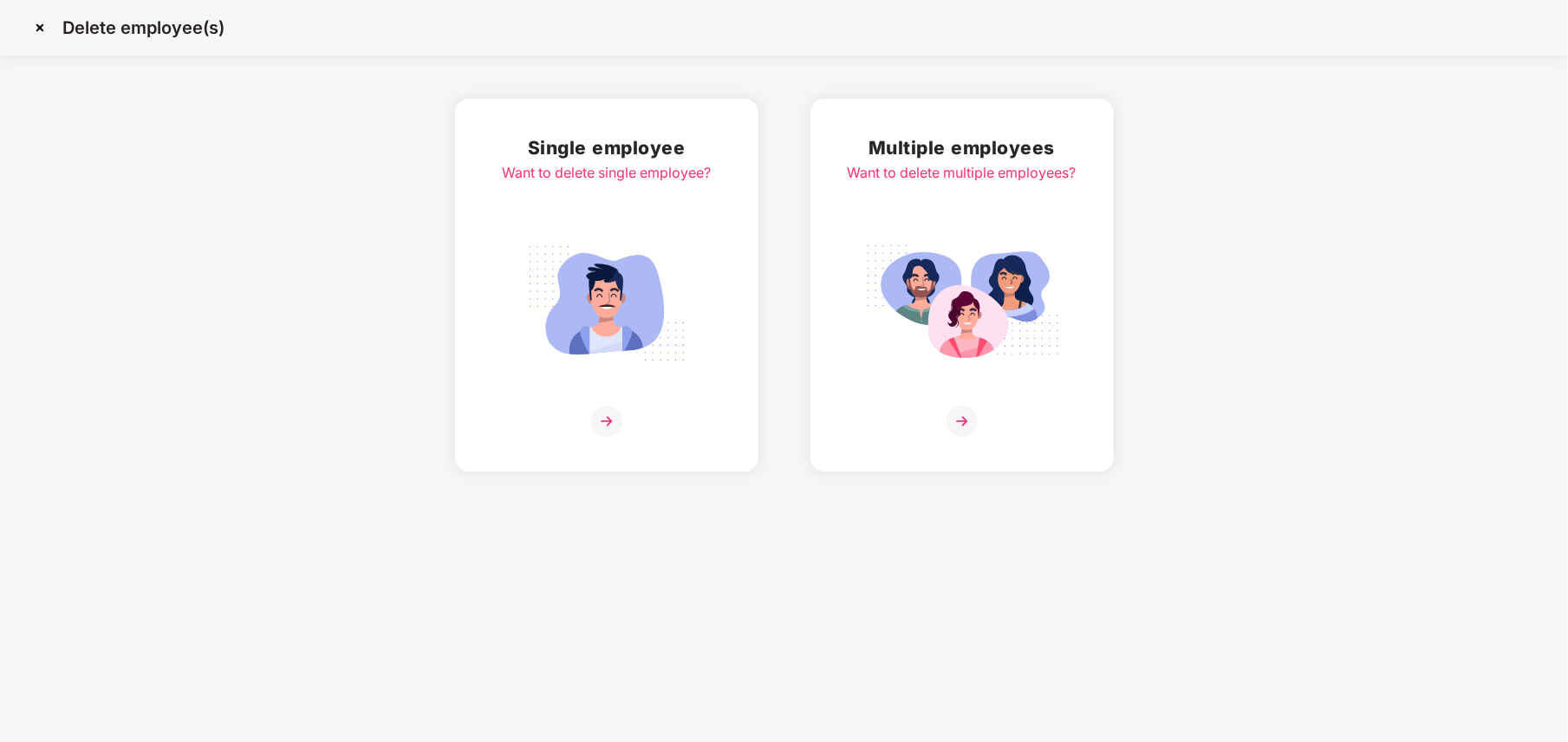
click at [583, 277] on img at bounding box center [606, 304] width 194 height 135
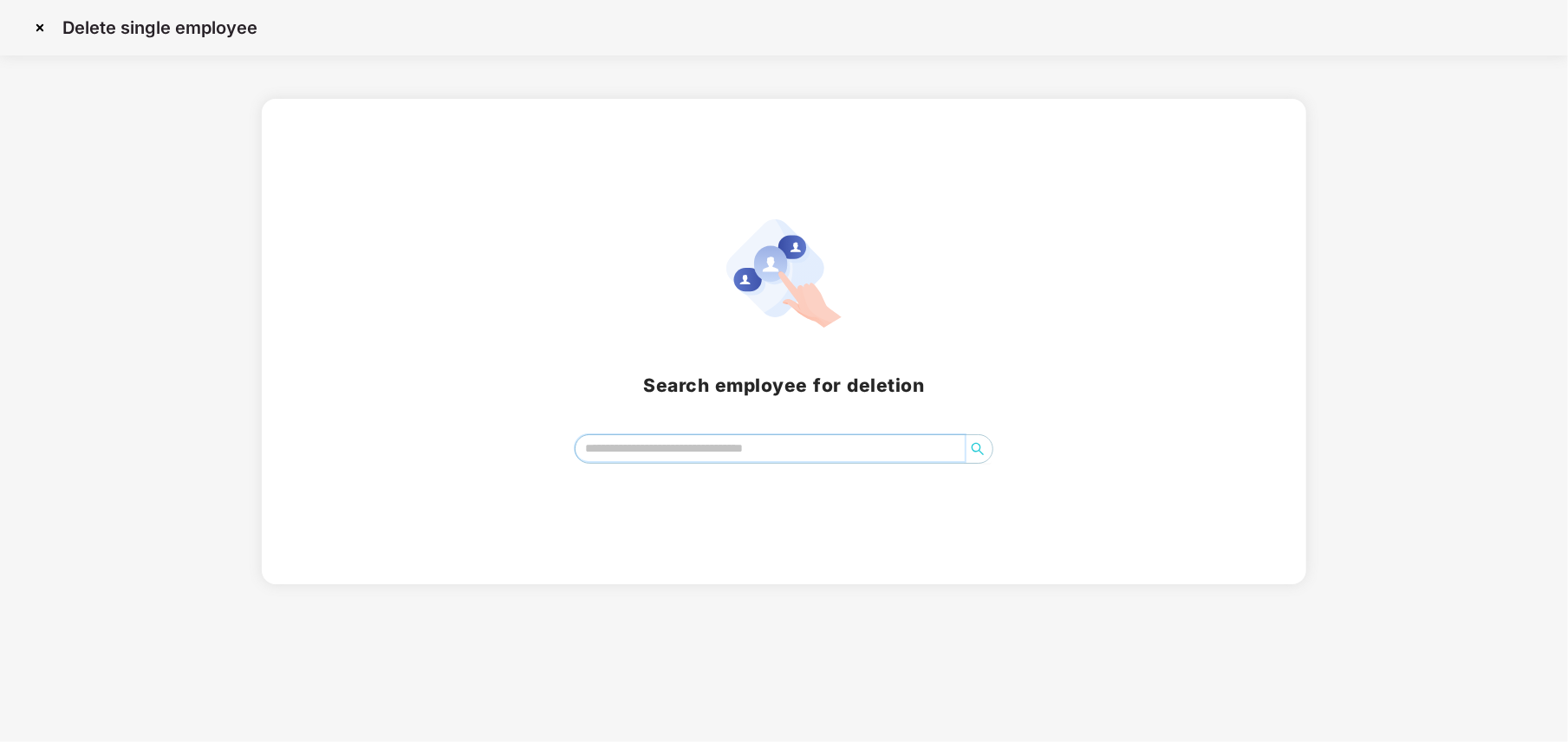
click at [813, 441] on input "search" at bounding box center [769, 448] width 388 height 26
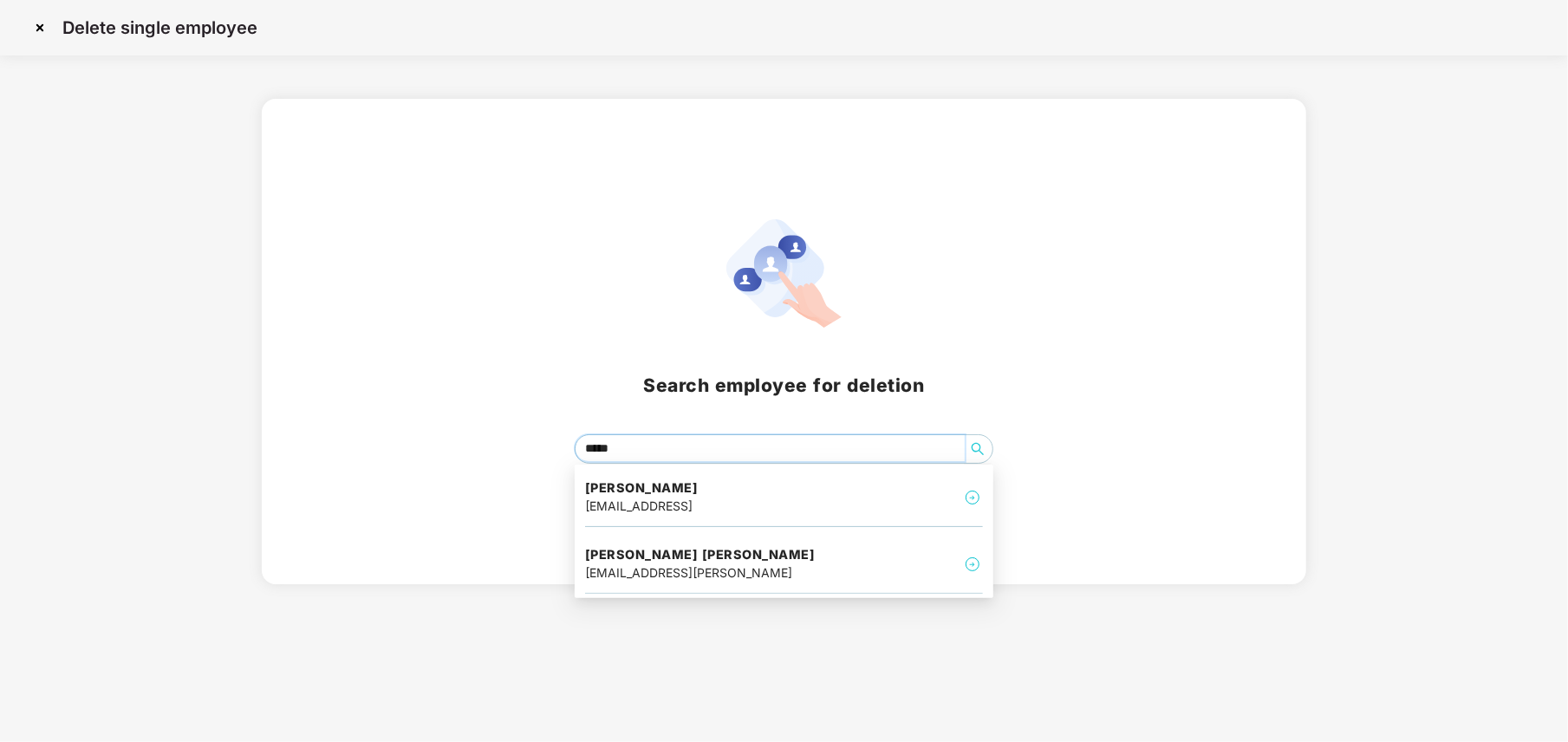
type input "******"
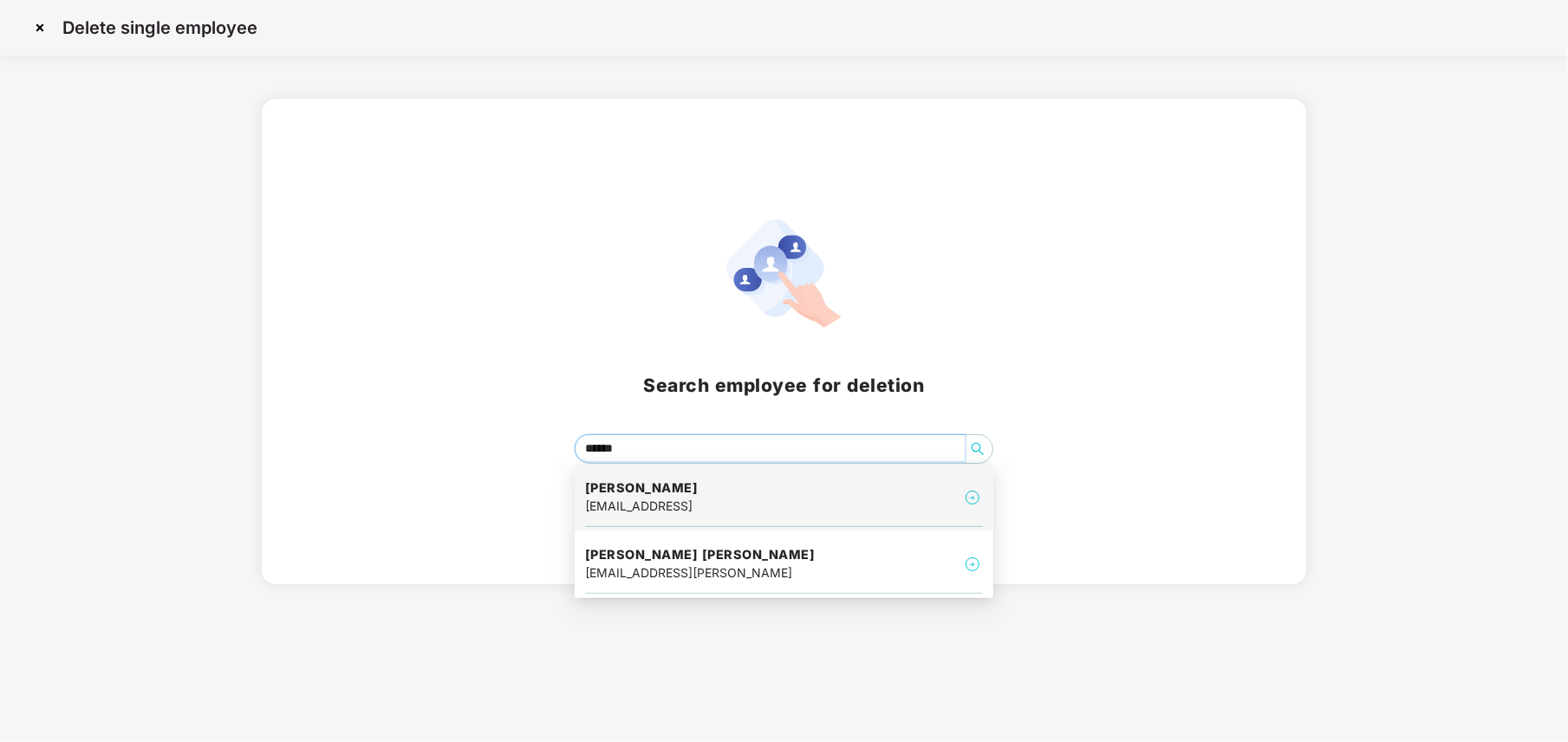
click at [698, 497] on div "[EMAIL_ADDRESS]" at bounding box center [641, 506] width 113 height 19
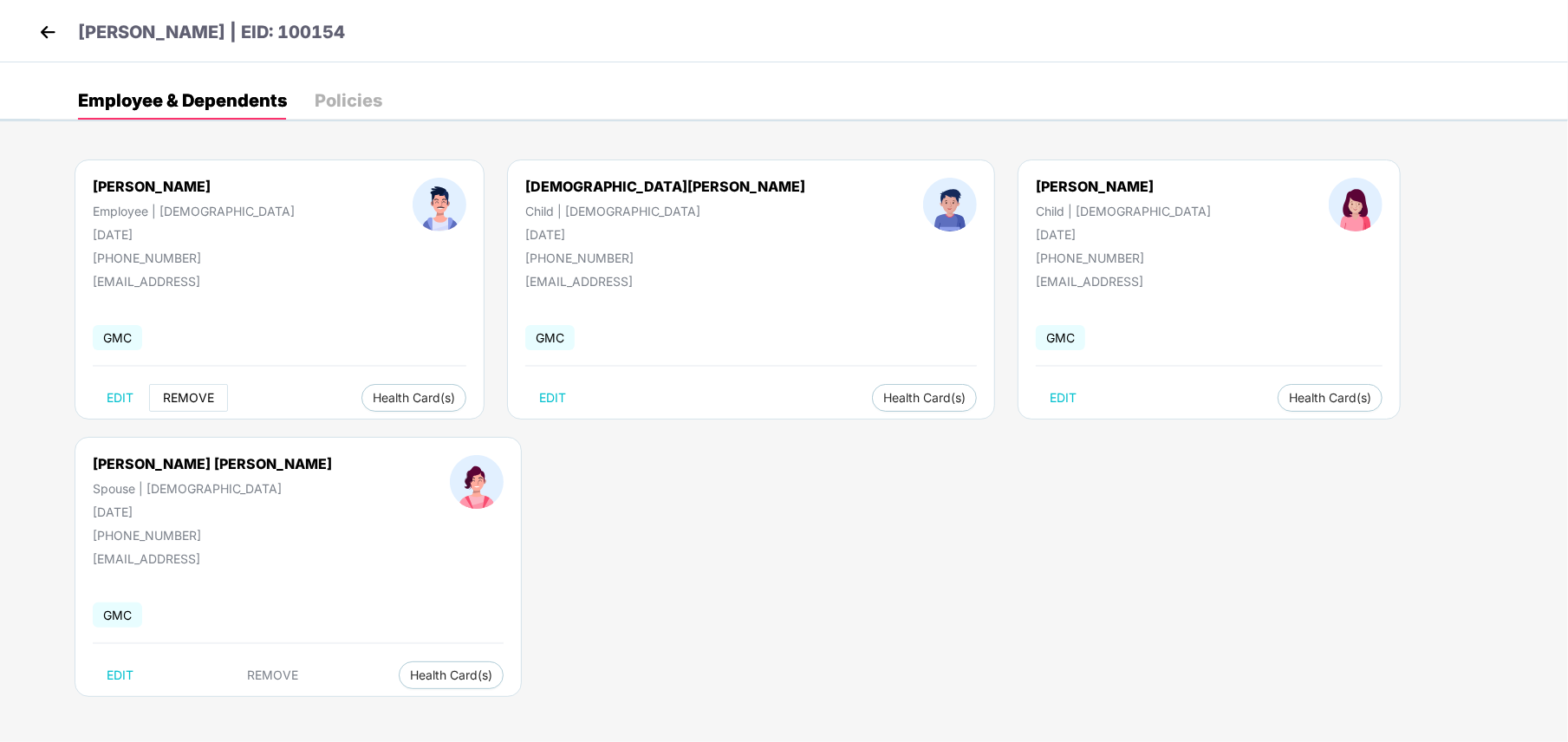
click at [185, 399] on span "REMOVE" at bounding box center [188, 397] width 52 height 14
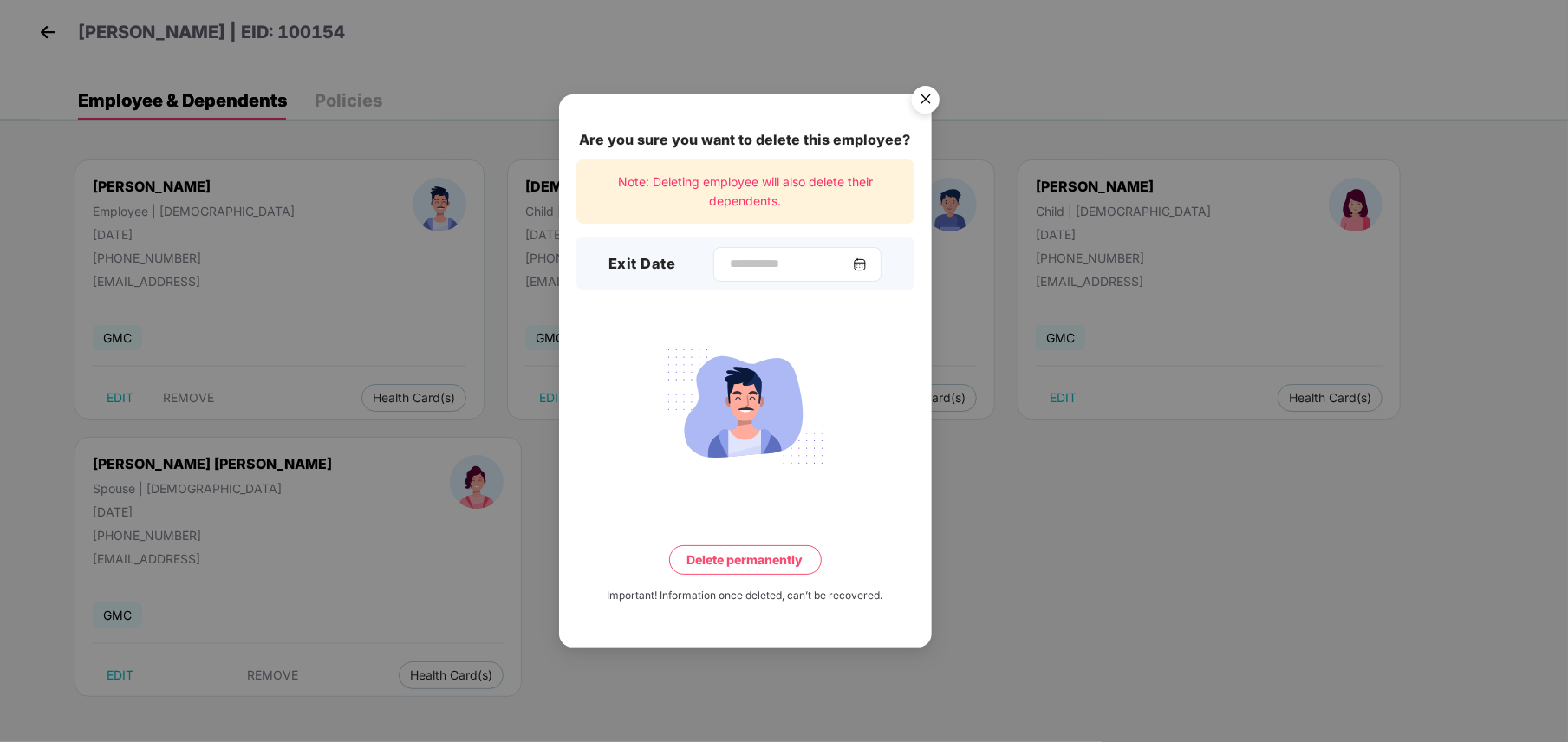
click at [867, 264] on img at bounding box center [859, 264] width 14 height 14
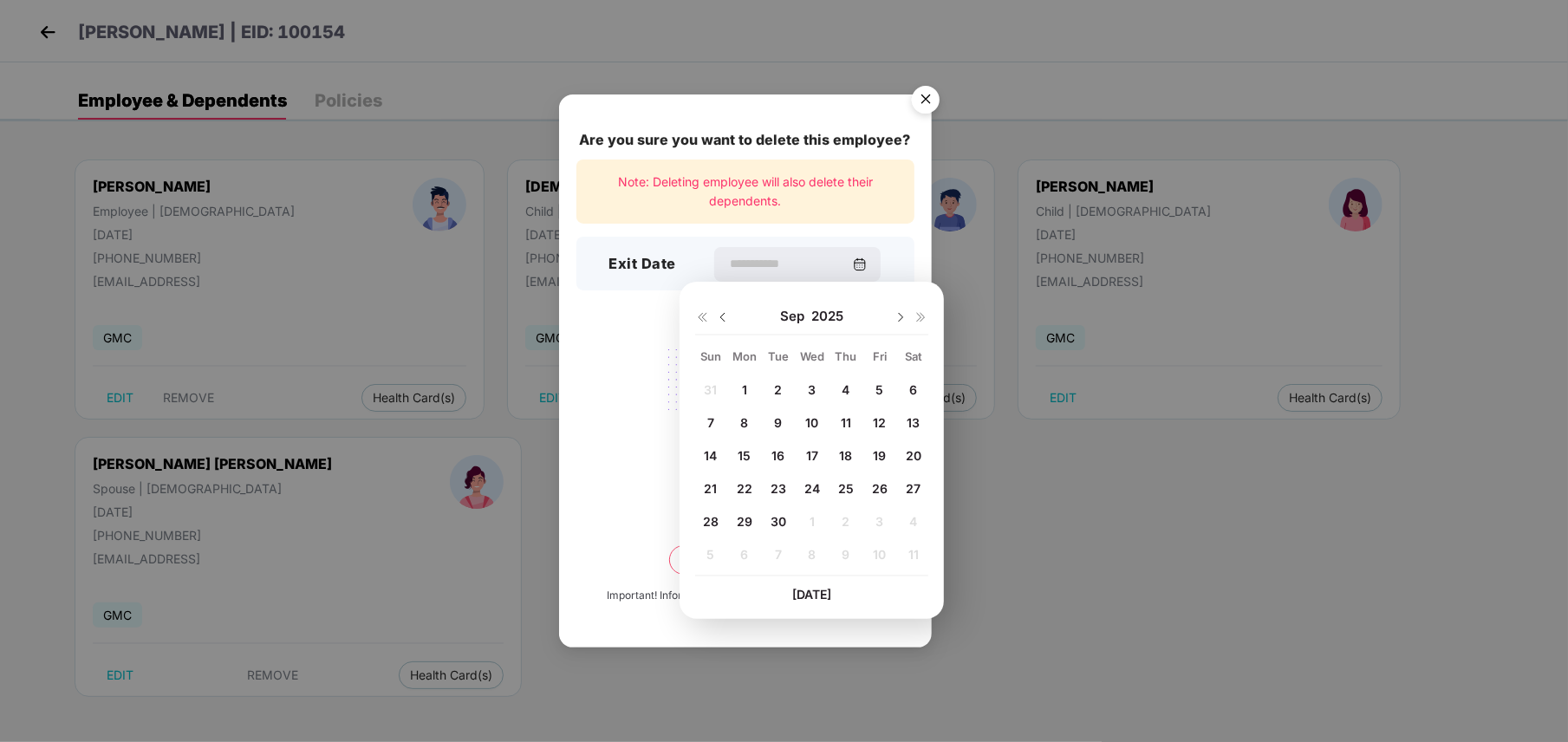
click at [739, 521] on span "29" at bounding box center [744, 521] width 16 height 15
type input "**********"
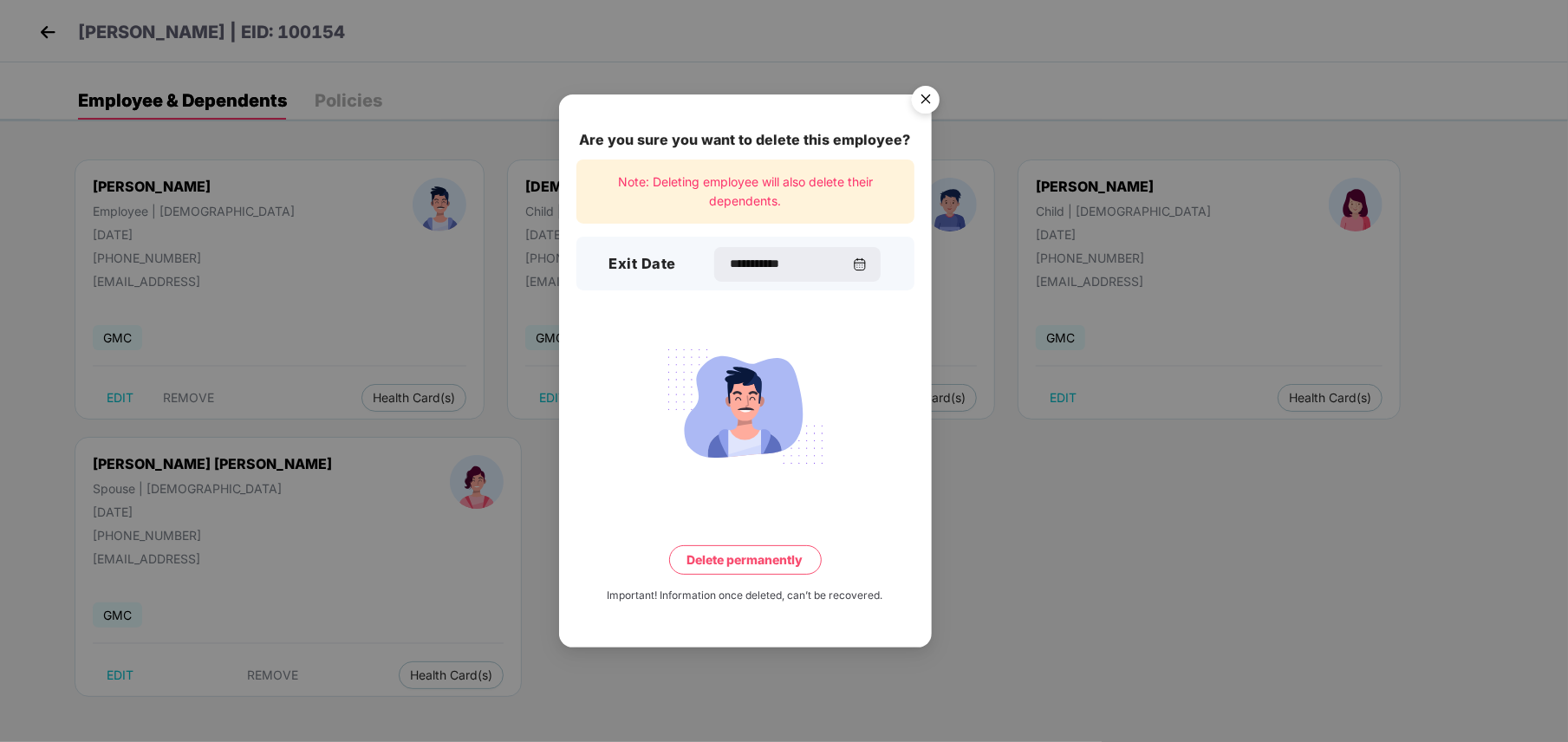
click at [739, 553] on button "Delete permanently" at bounding box center [745, 559] width 153 height 29
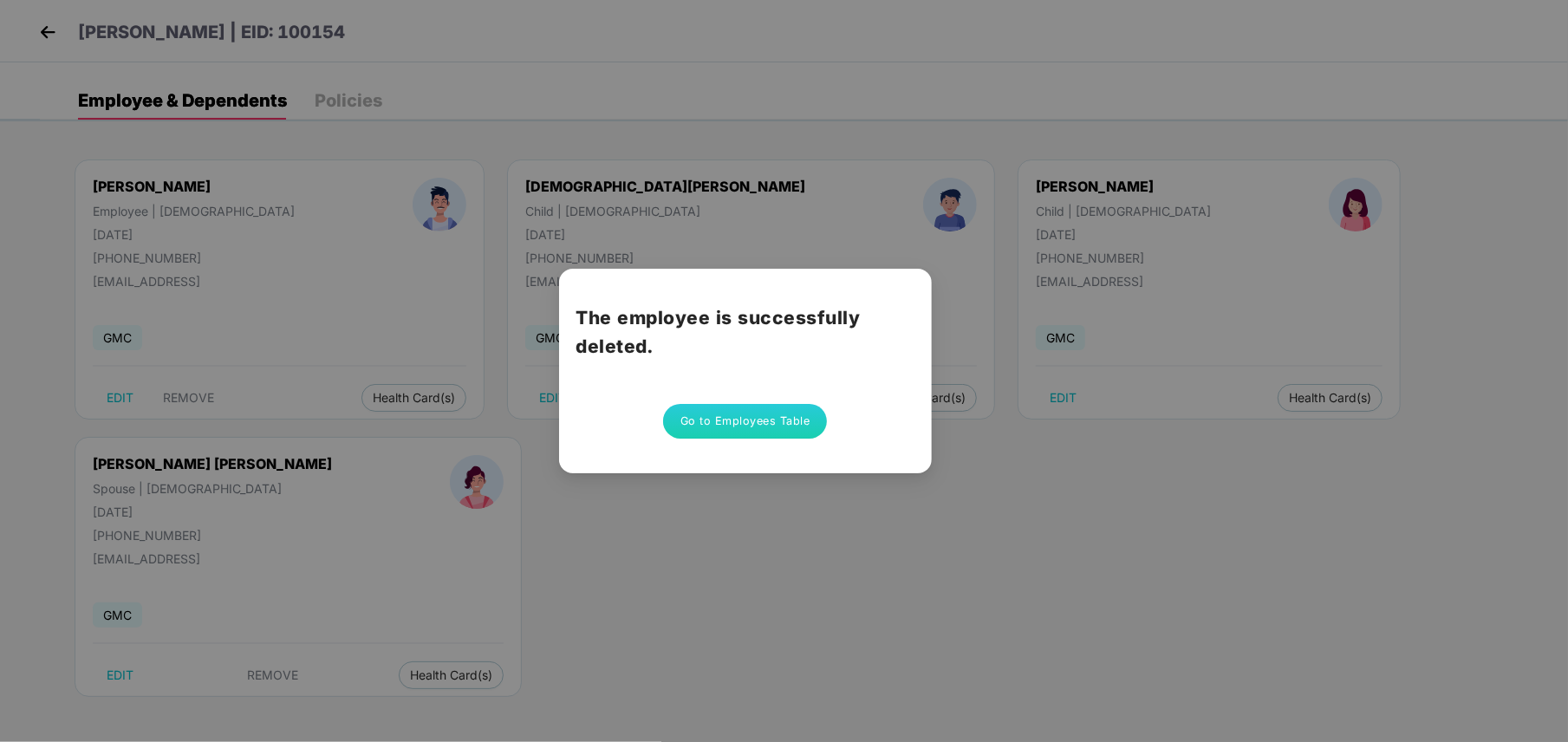
click at [798, 423] on button "Go to Employees Table" at bounding box center [745, 421] width 165 height 35
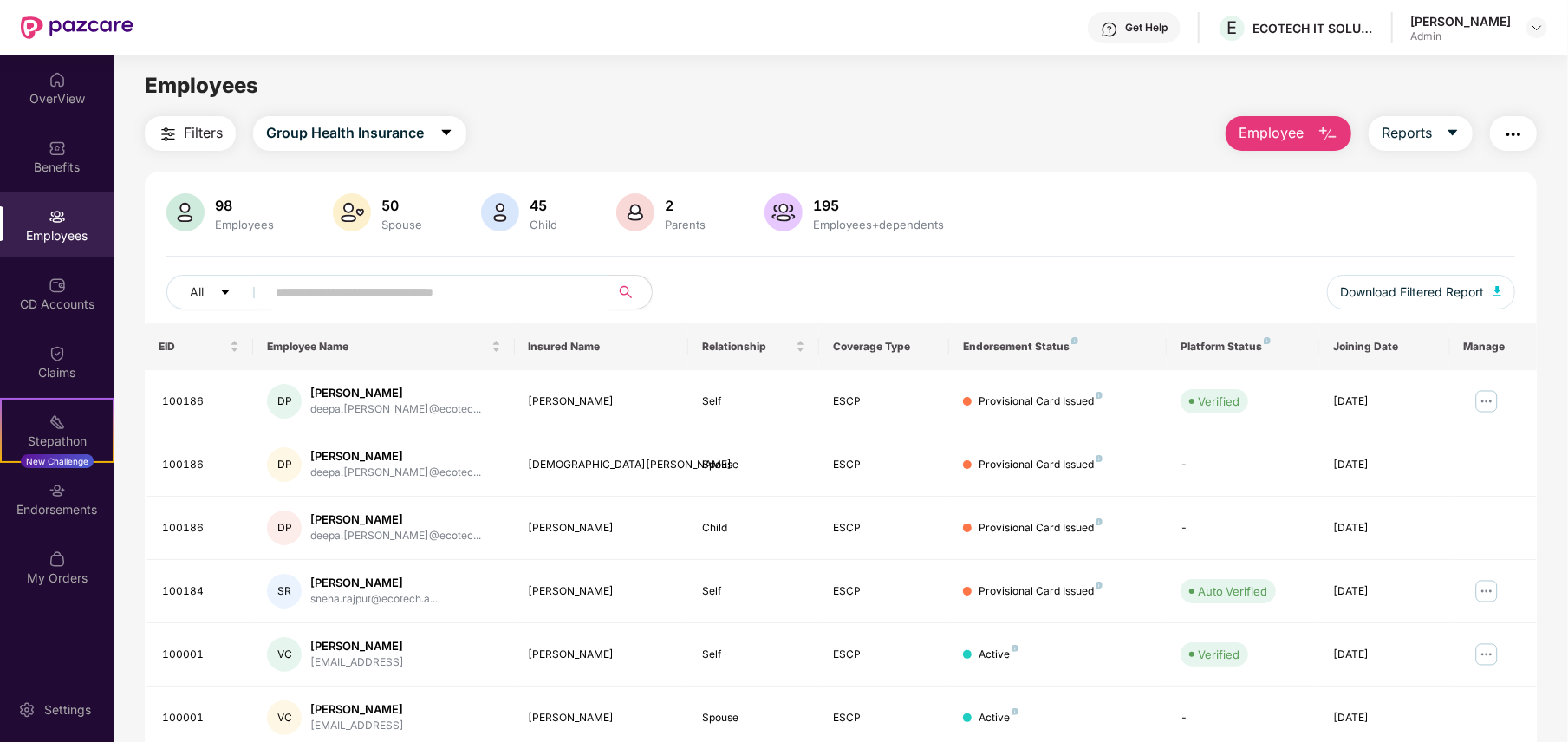
click at [1276, 128] on span "Employee" at bounding box center [1270, 132] width 65 height 22
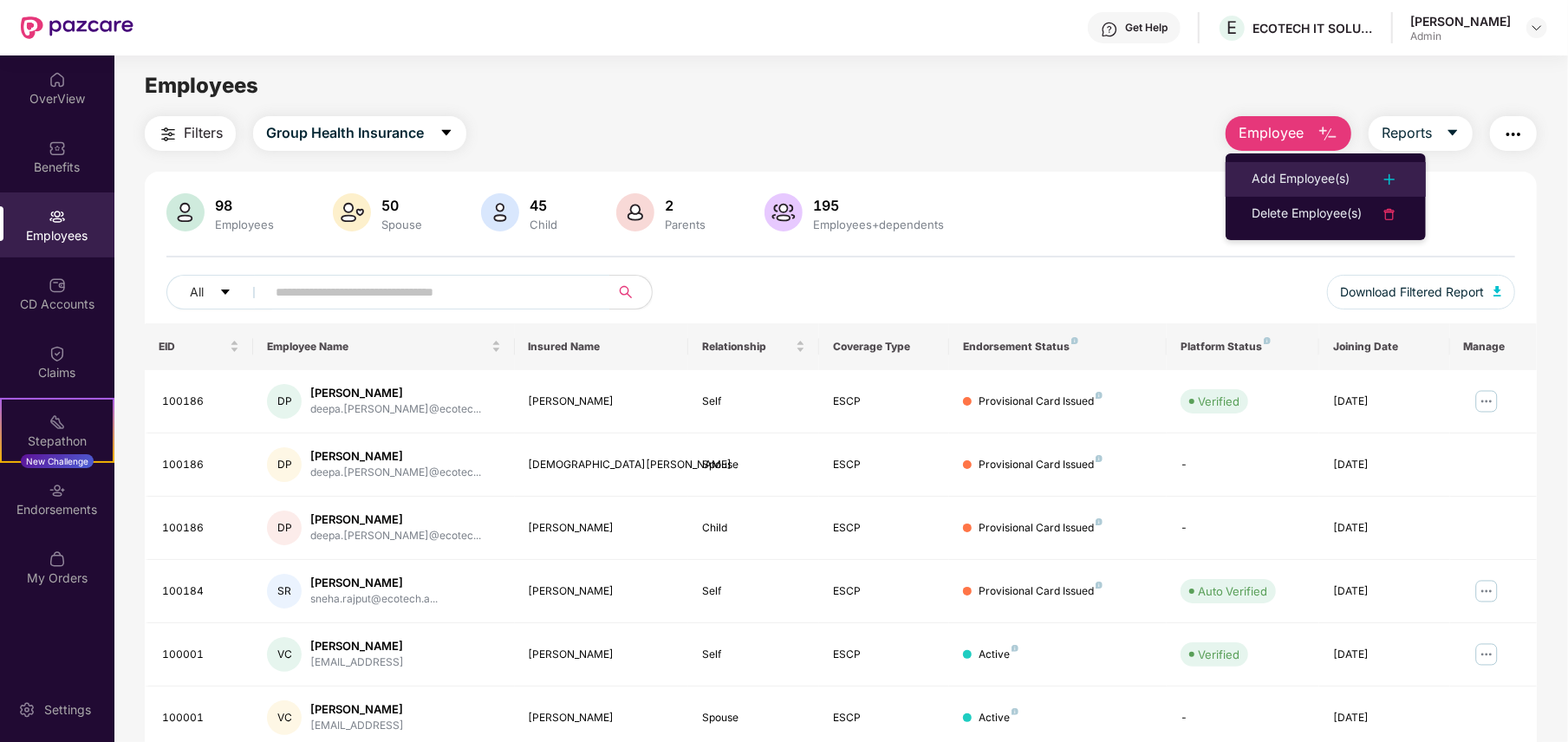
click at [1292, 175] on div "Add Employee(s)" at bounding box center [1300, 179] width 97 height 21
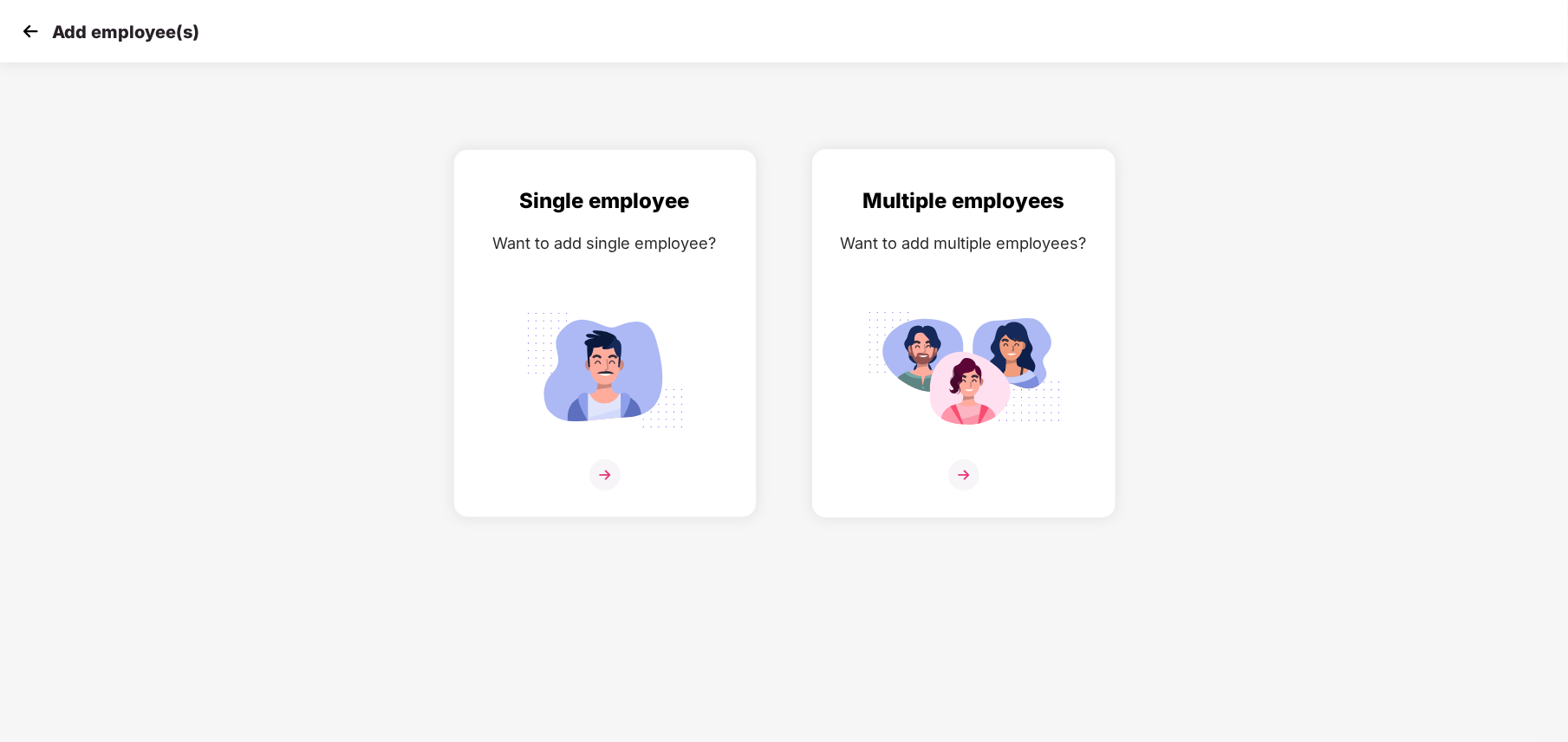
click at [947, 336] on img at bounding box center [963, 370] width 194 height 135
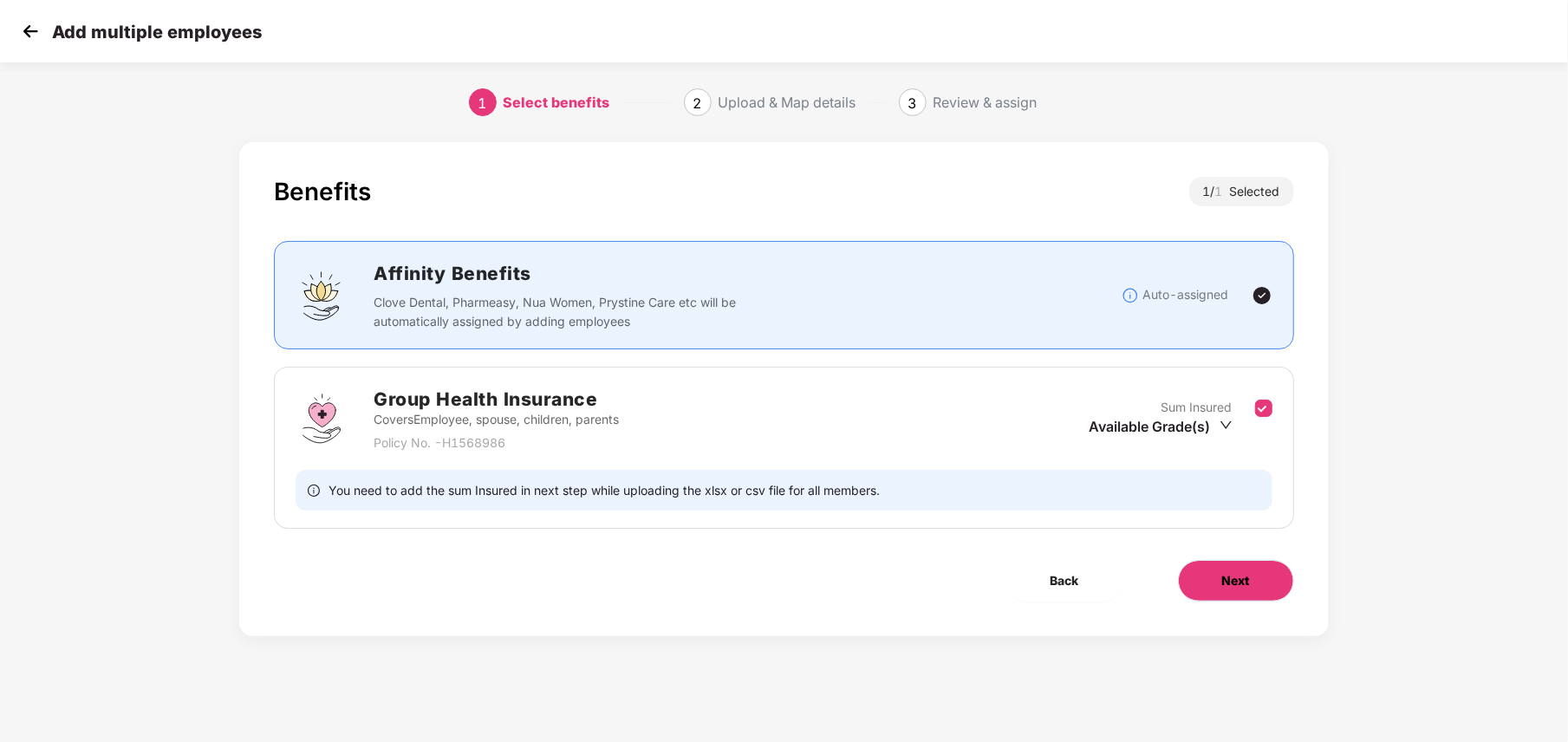
click at [1203, 586] on button "Next" at bounding box center [1236, 580] width 116 height 41
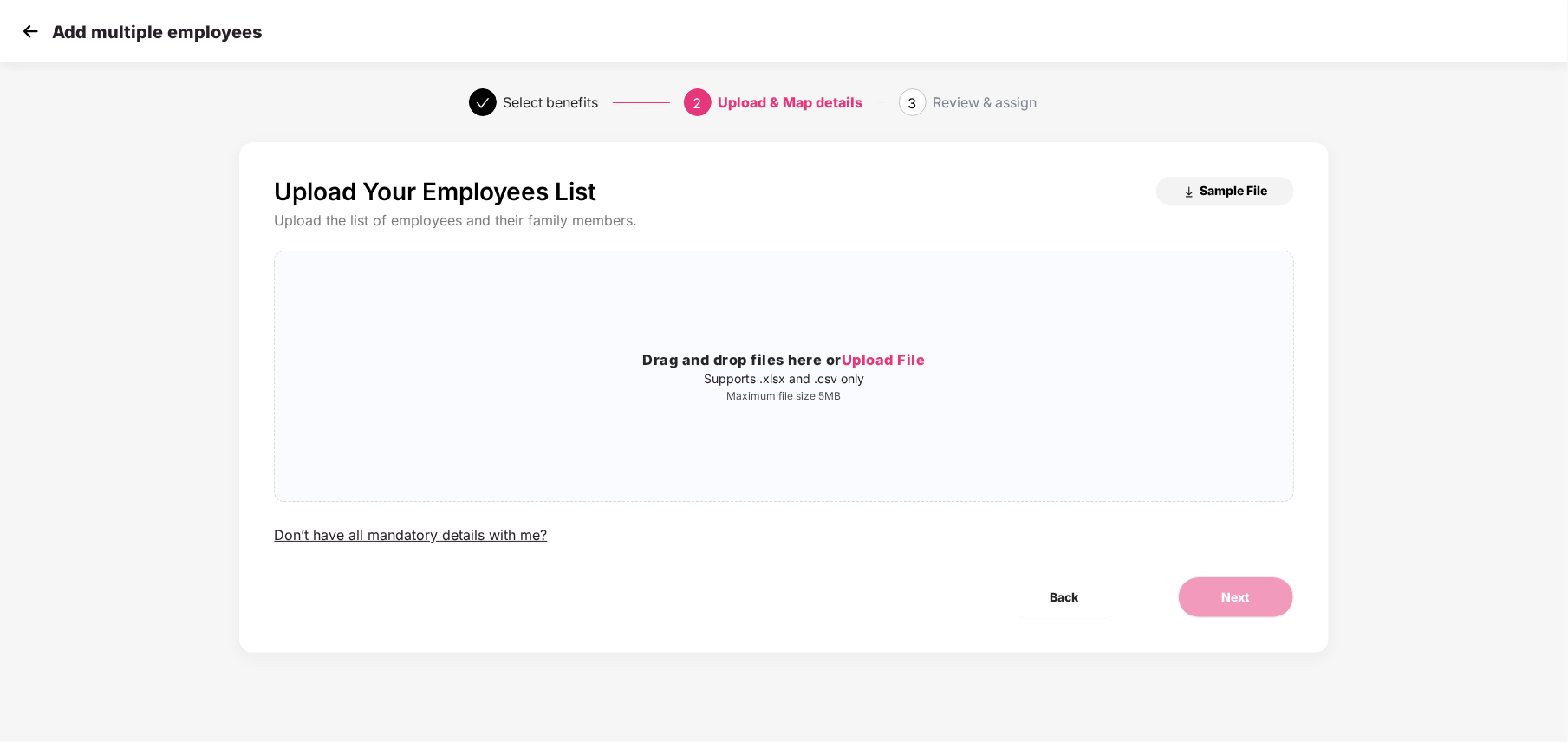
click at [1249, 192] on span "Sample File" at bounding box center [1234, 190] width 67 height 17
click at [844, 363] on span "Upload File" at bounding box center [884, 360] width 84 height 17
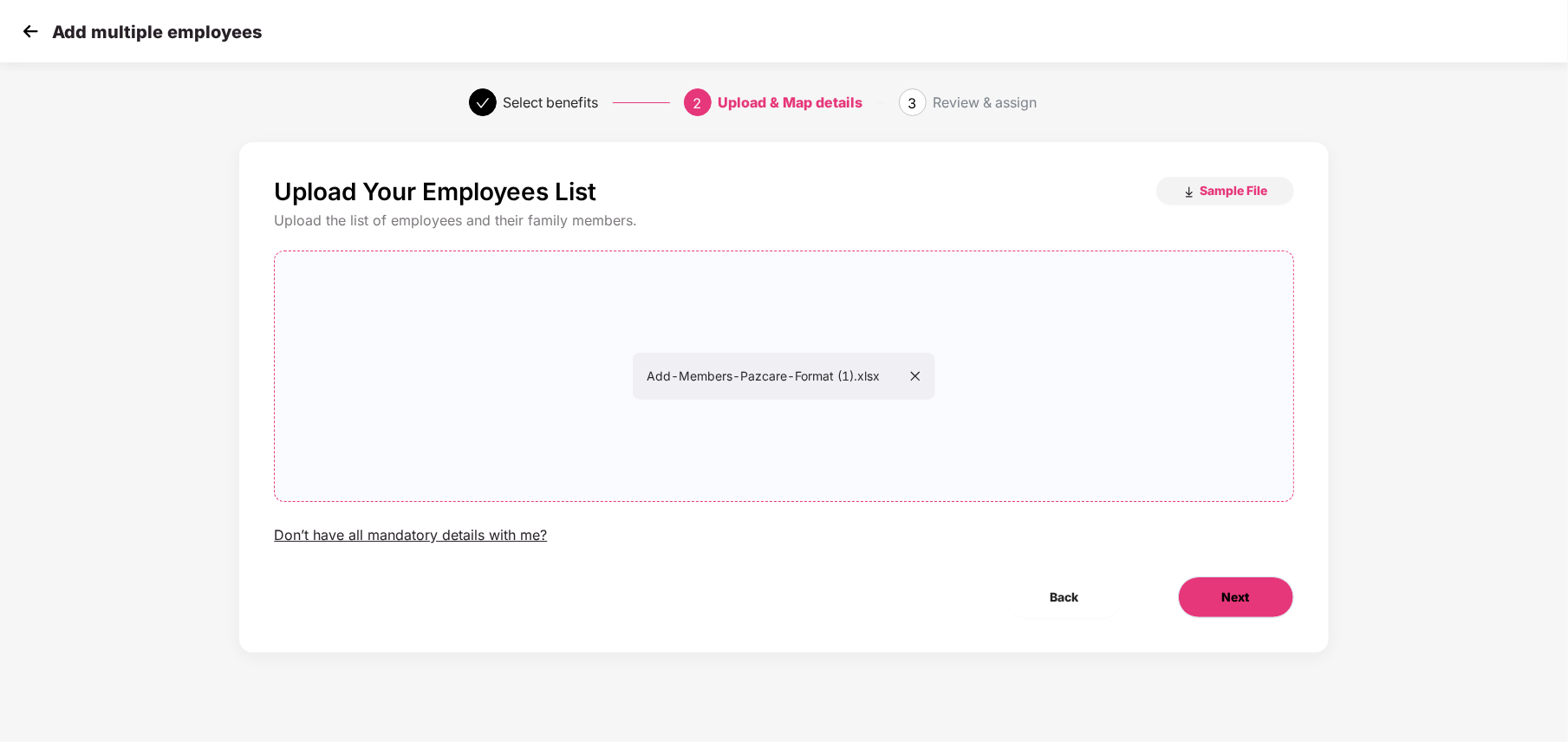
click at [1251, 591] on button "Next" at bounding box center [1236, 597] width 116 height 41
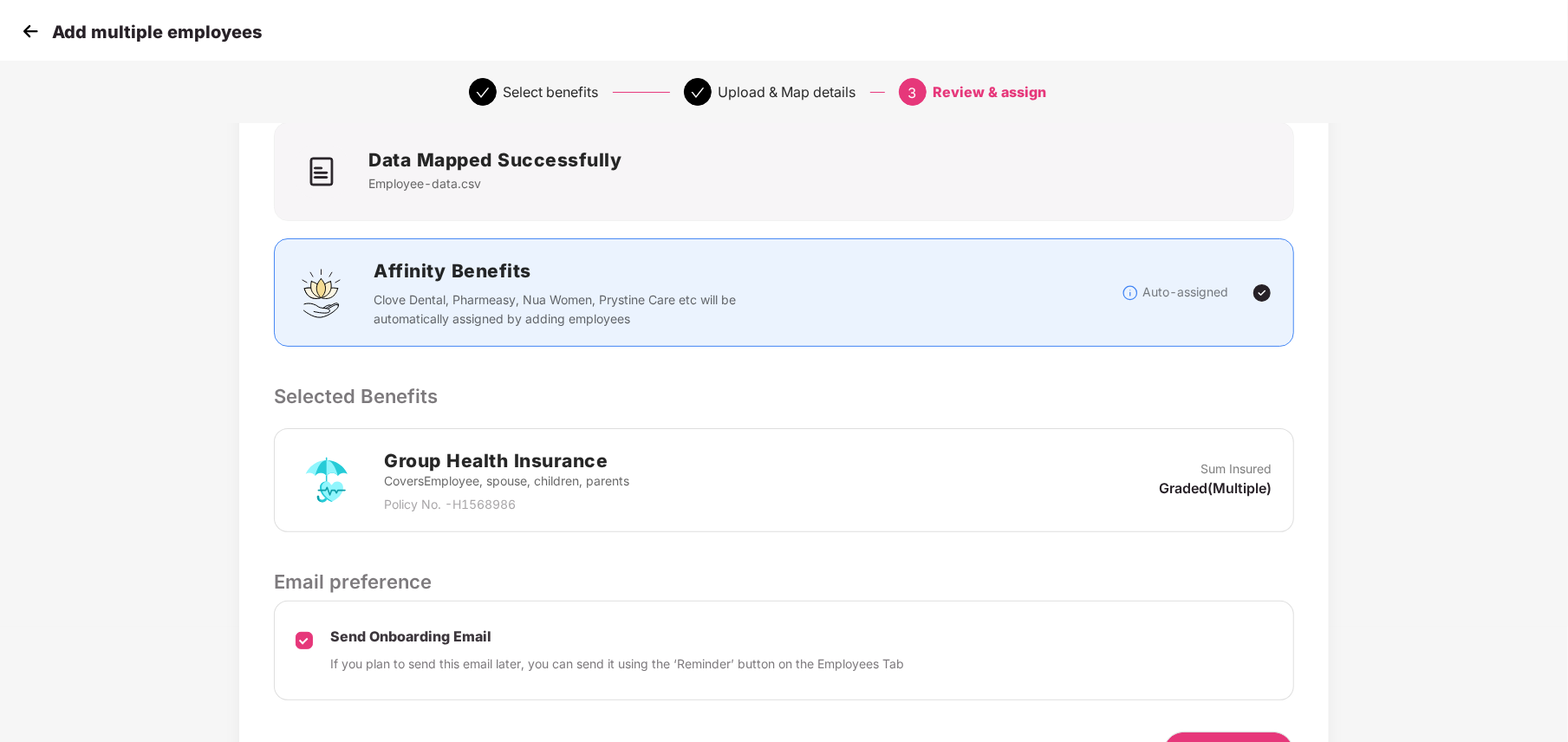
scroll to position [226, 0]
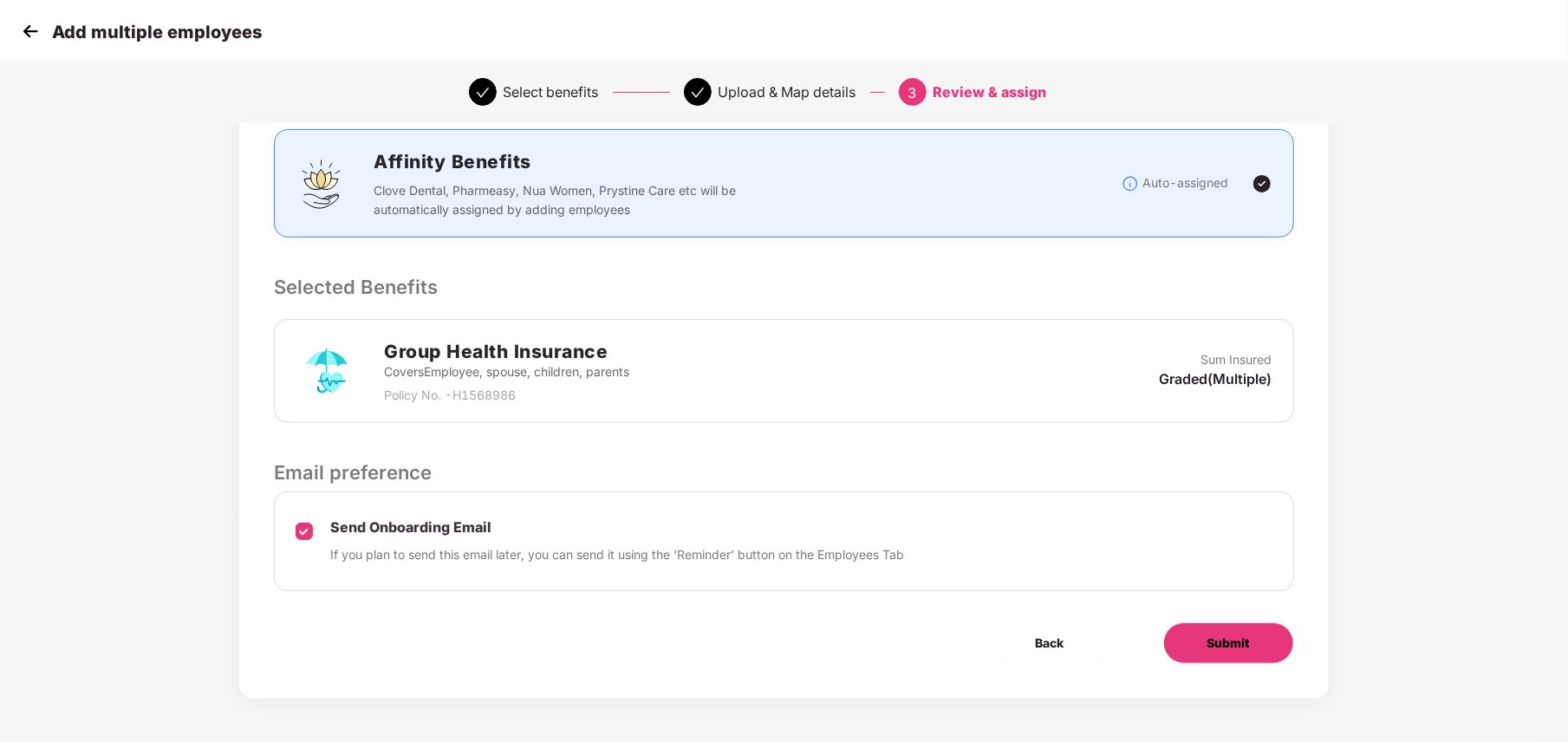
click at [1260, 631] on button "Submit" at bounding box center [1229, 643] width 131 height 41
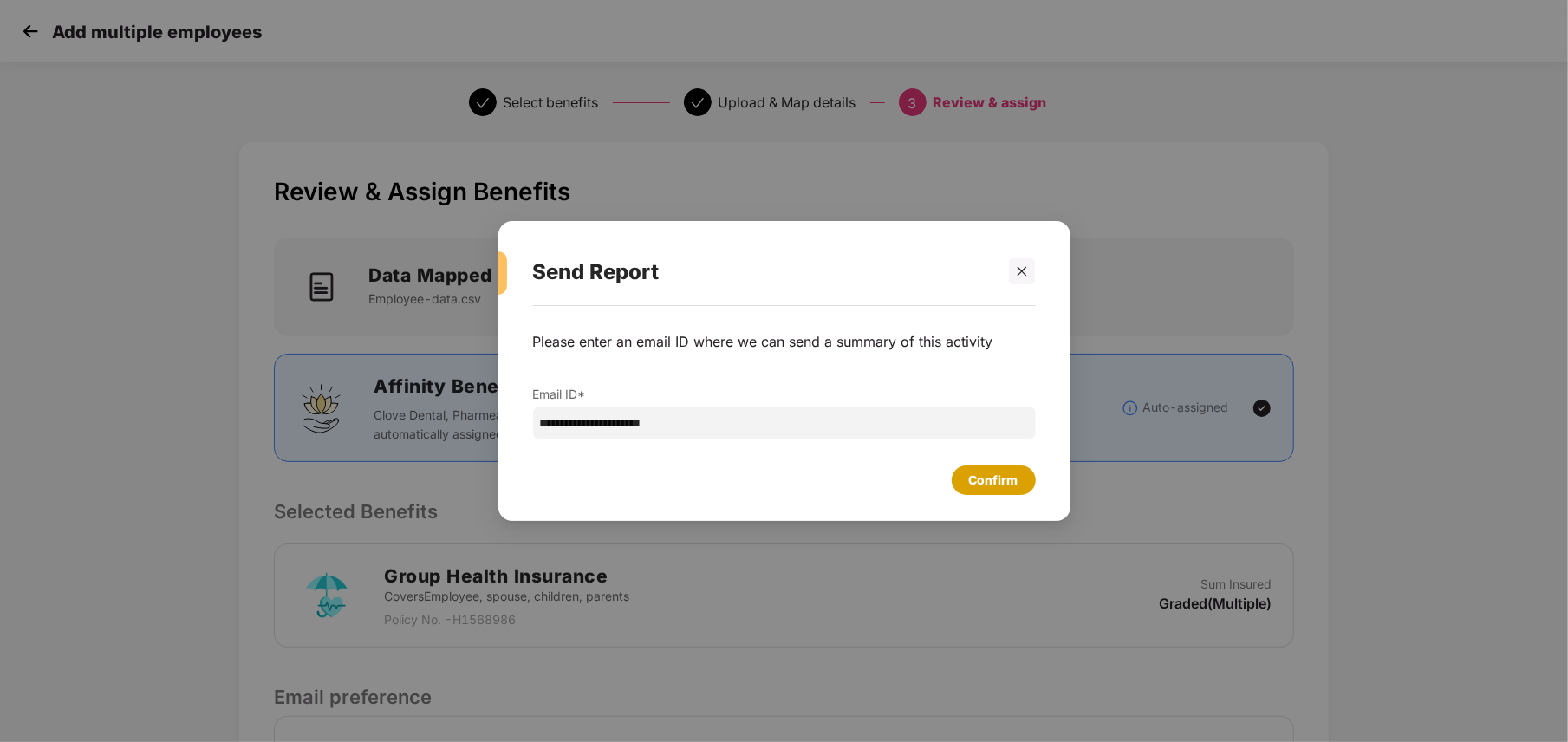
click at [996, 493] on div "Confirm" at bounding box center [993, 480] width 84 height 29
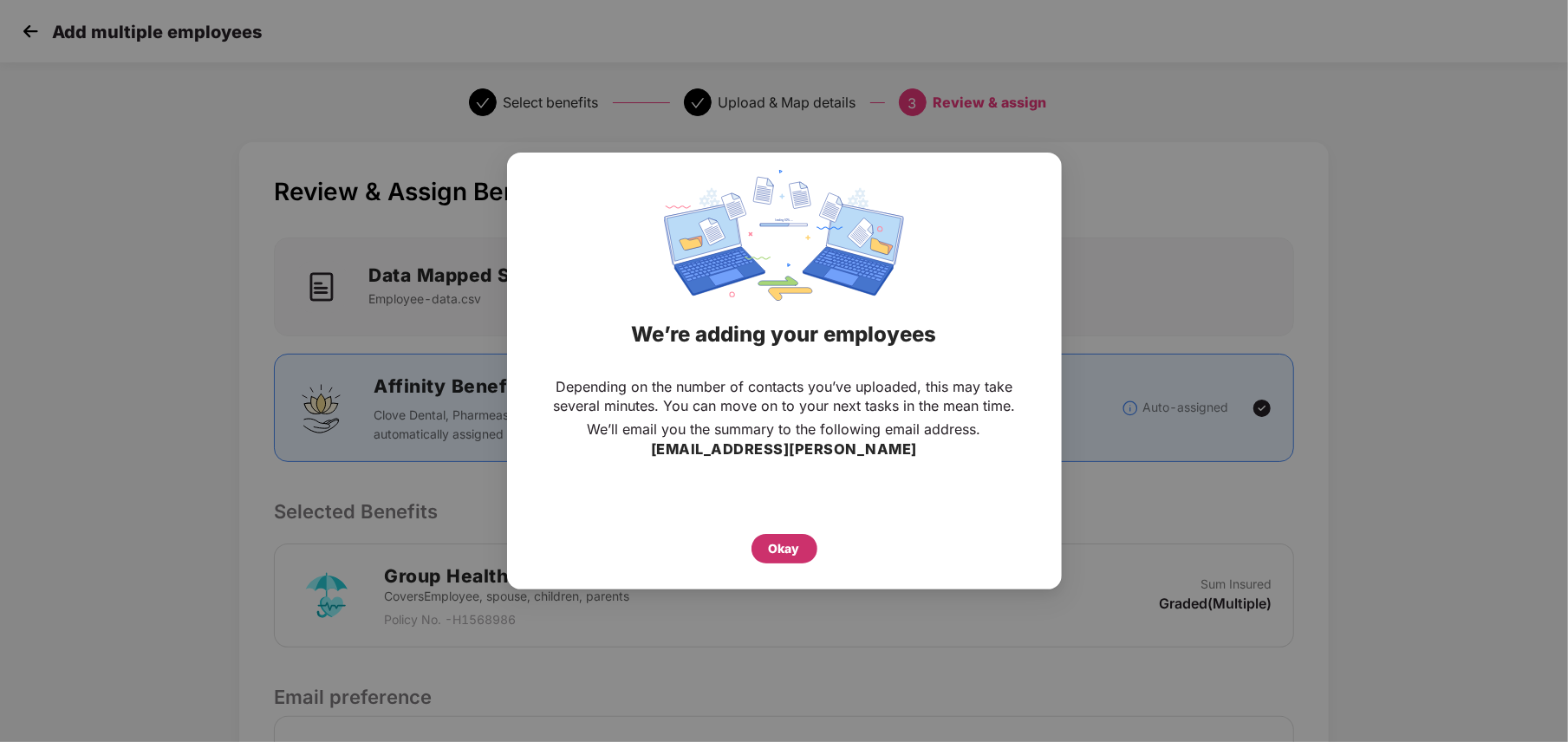
click at [796, 556] on div "Okay" at bounding box center [784, 548] width 31 height 19
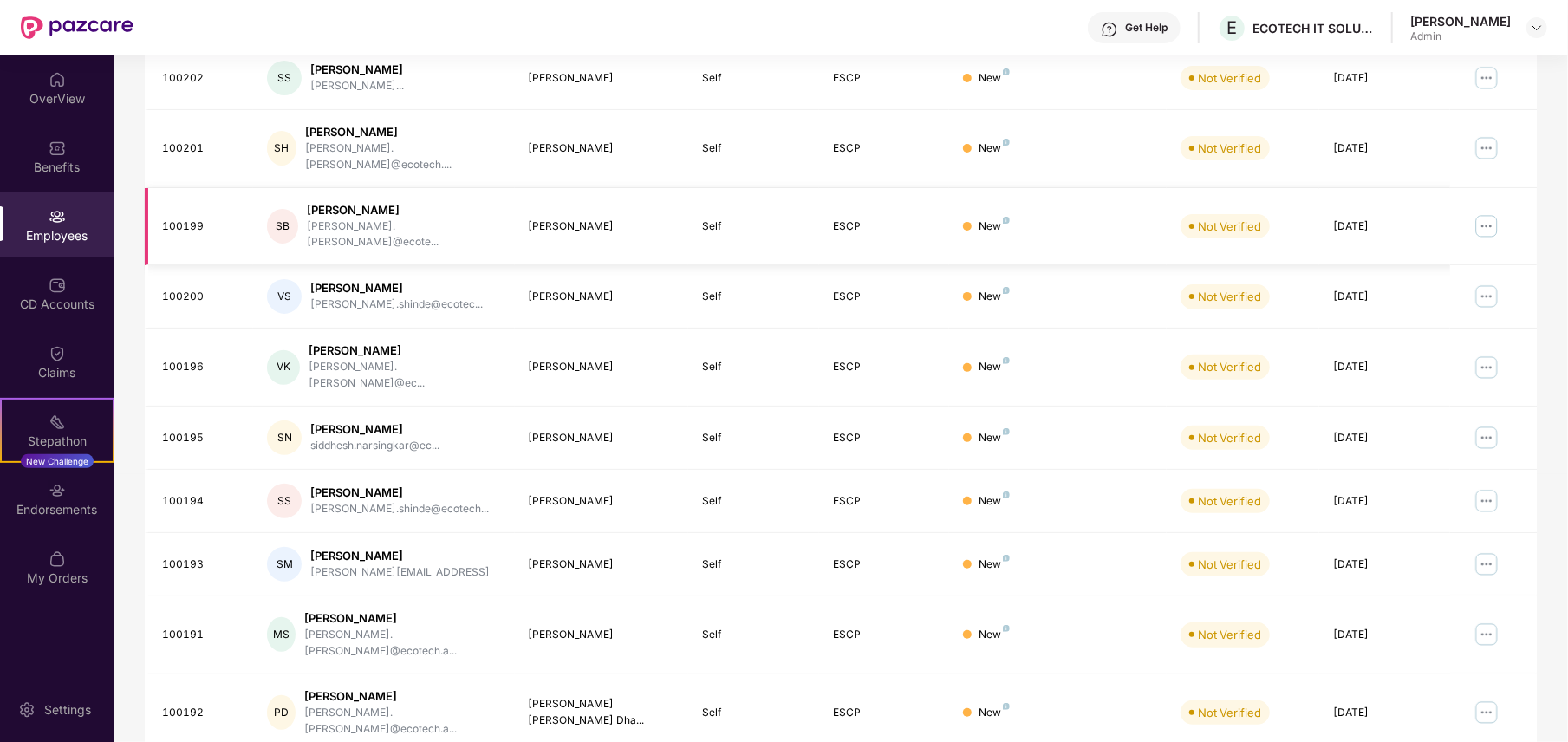
scroll to position [327, 0]
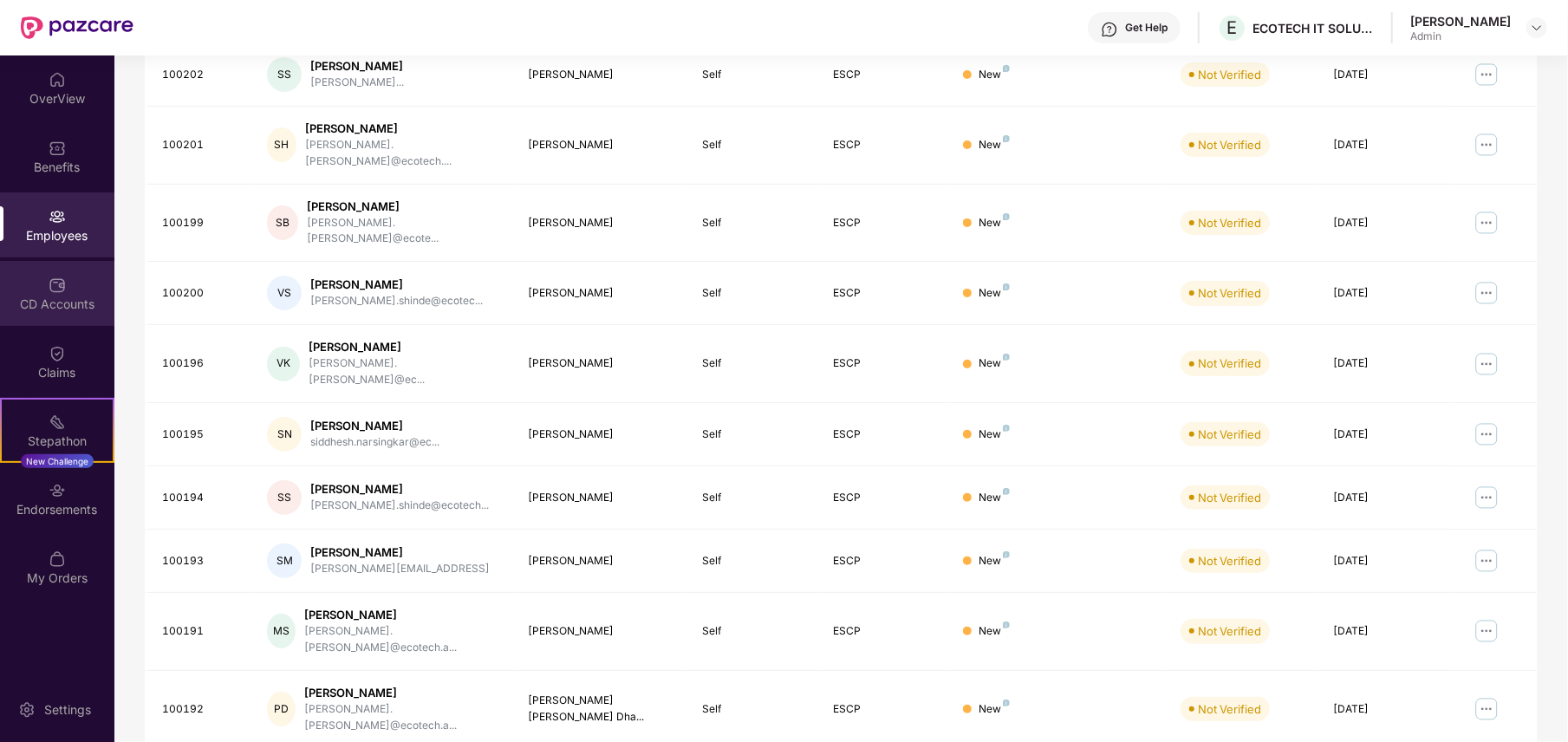
click at [61, 302] on div "CD Accounts" at bounding box center [57, 304] width 114 height 17
